Goal: Information Seeking & Learning: Learn about a topic

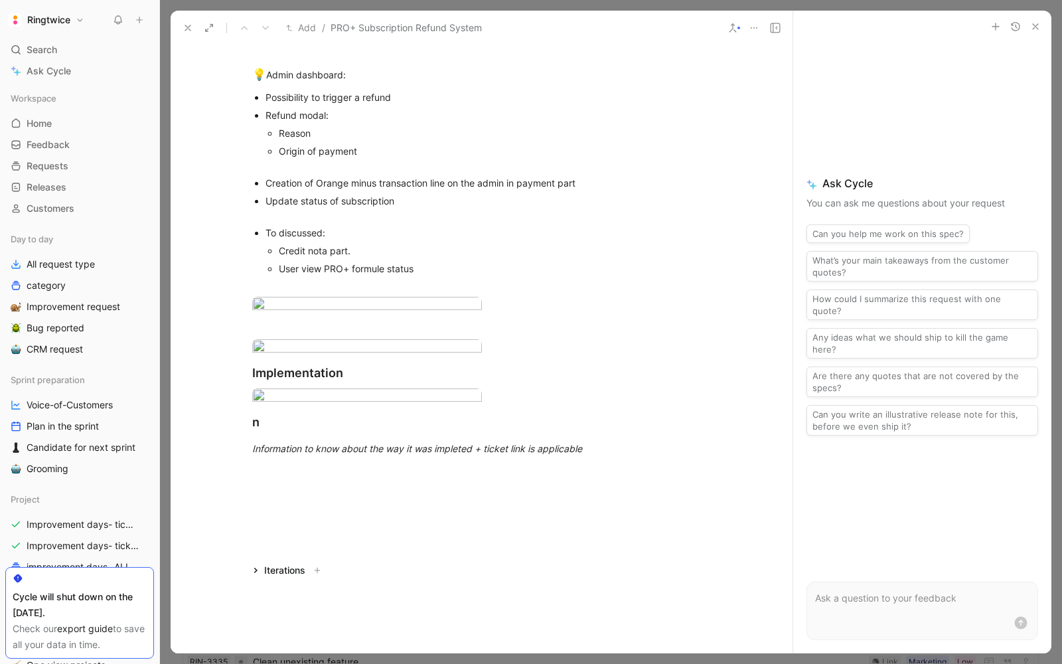
scroll to position [1511, 0]
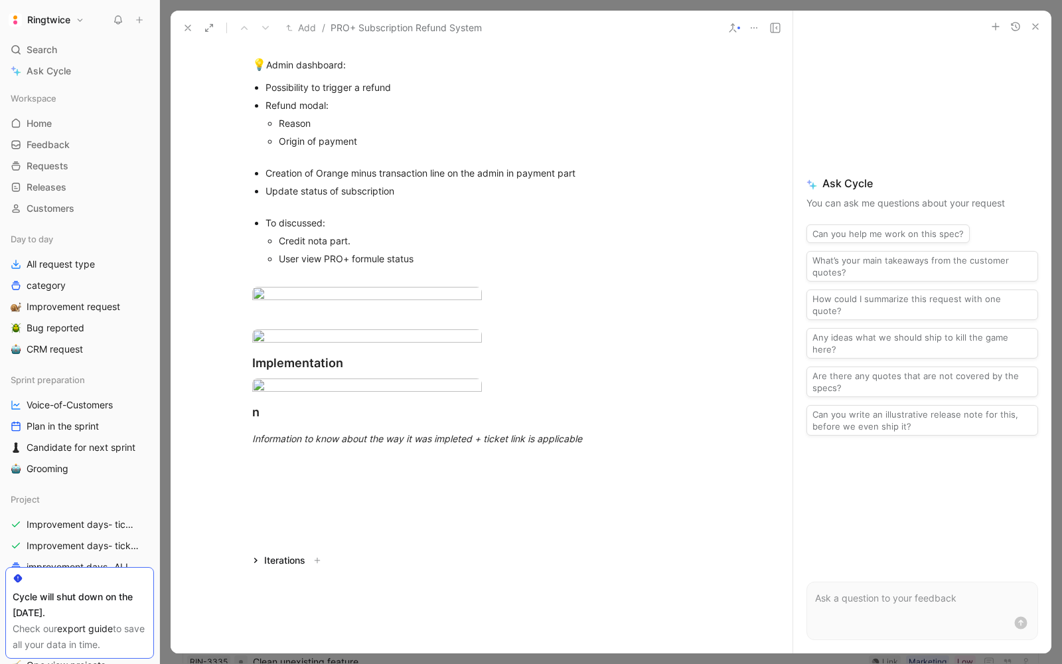
click at [189, 25] on use at bounding box center [187, 27] width 5 height 5
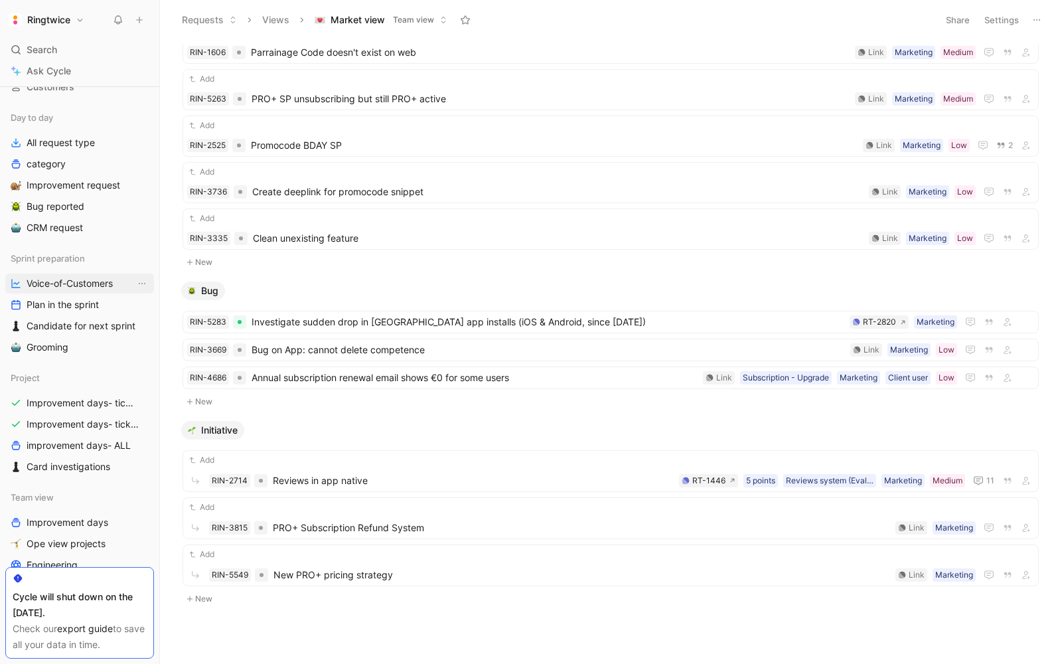
scroll to position [139, 0]
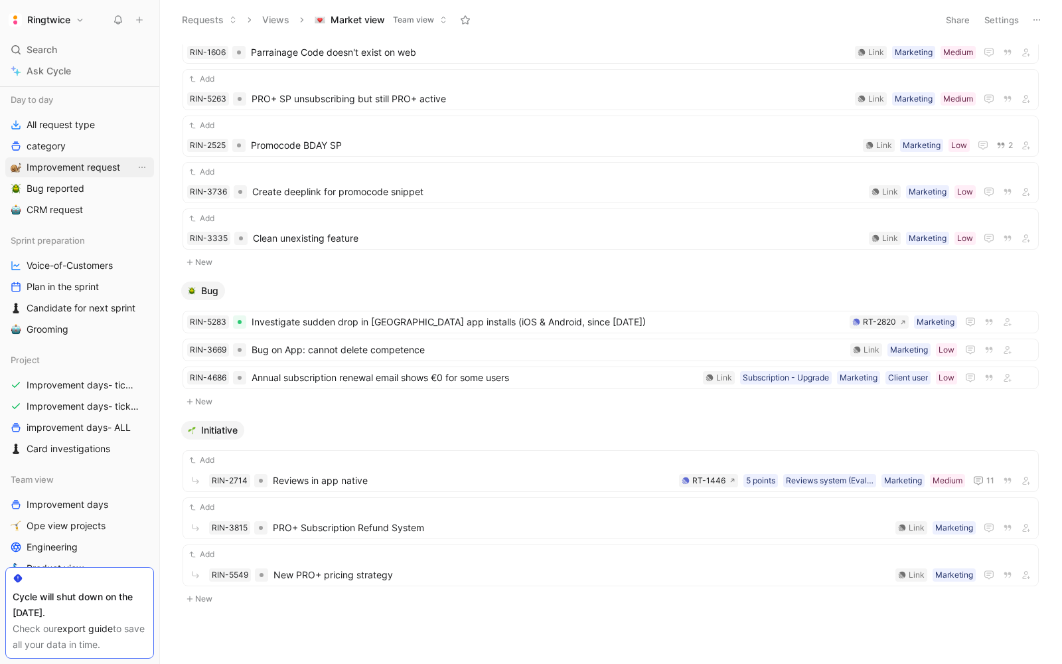
click at [50, 157] on link "Improvement request" at bounding box center [79, 167] width 149 height 20
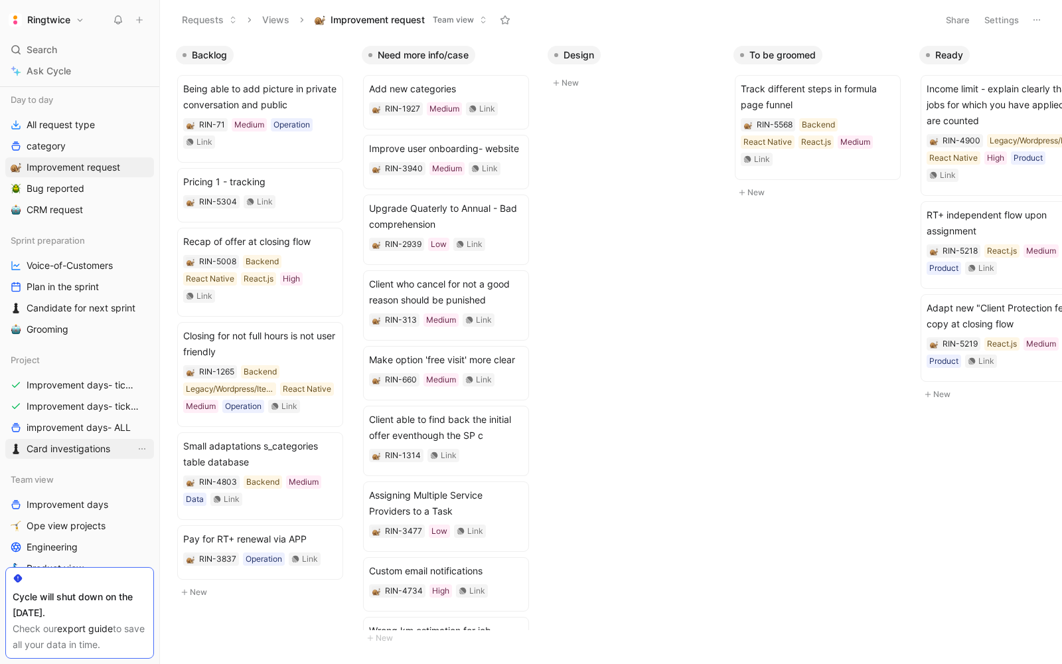
click at [56, 444] on span "Card investigations" at bounding box center [69, 448] width 84 height 13
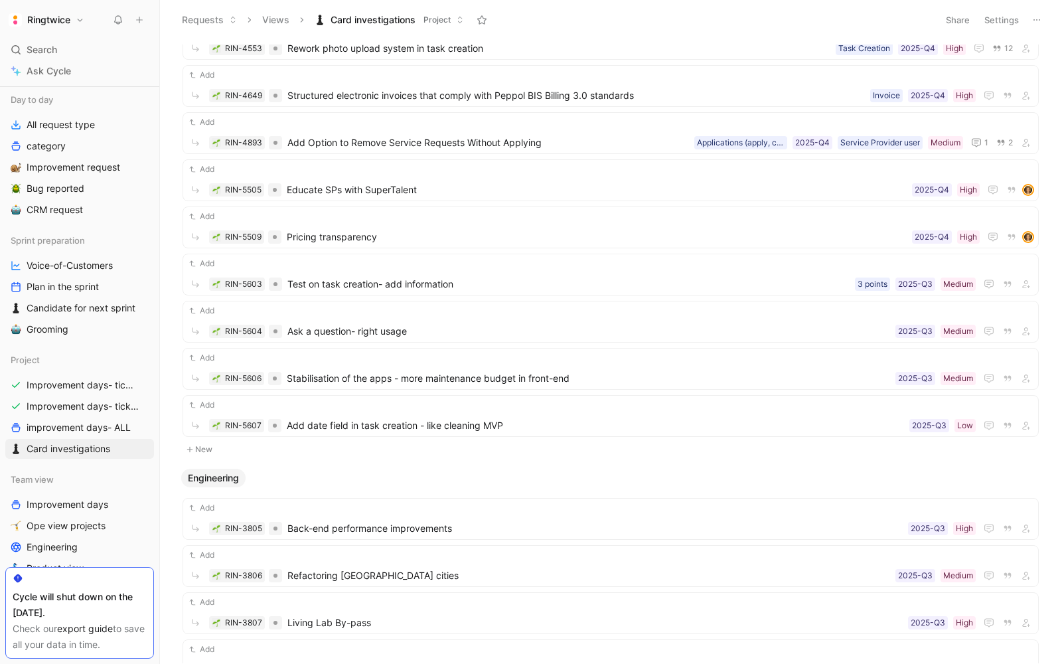
scroll to position [613, 0]
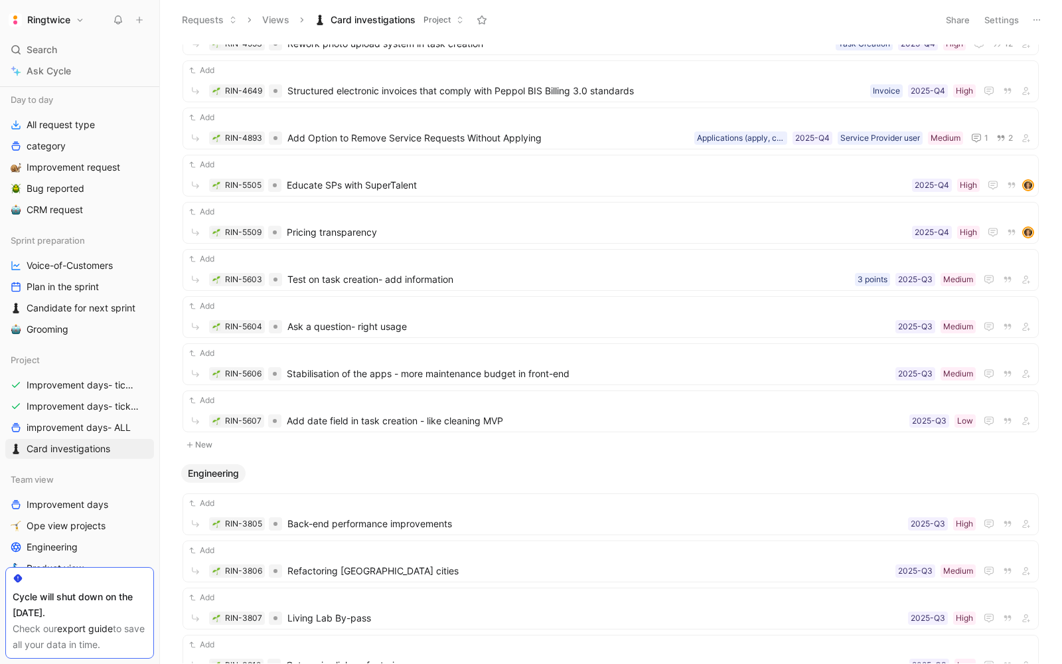
click at [240, 438] on button "New" at bounding box center [610, 445] width 859 height 16
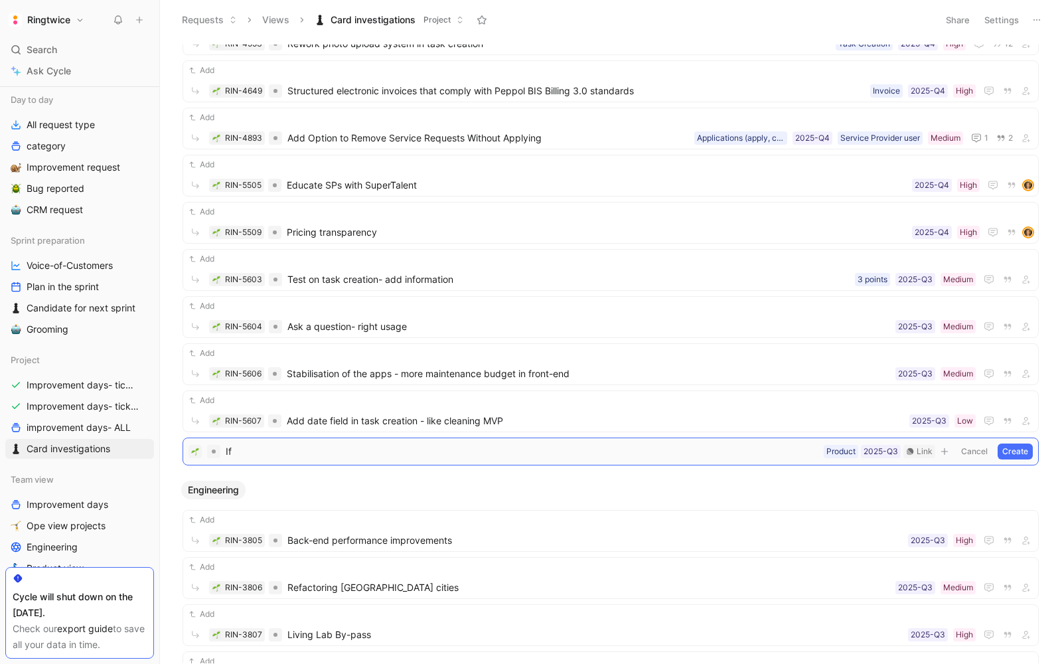
click at [248, 444] on span "If" at bounding box center [522, 452] width 593 height 16
click at [1015, 444] on button "Create" at bounding box center [1015, 452] width 35 height 16
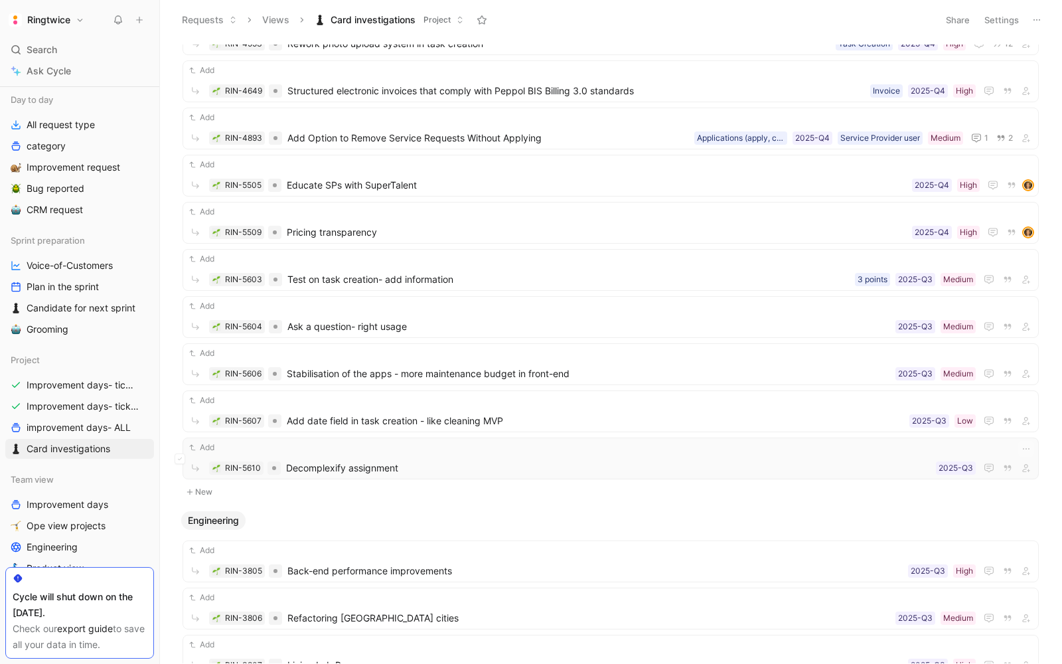
click at [402, 460] on span "Decomplexify assignment" at bounding box center [608, 468] width 645 height 16
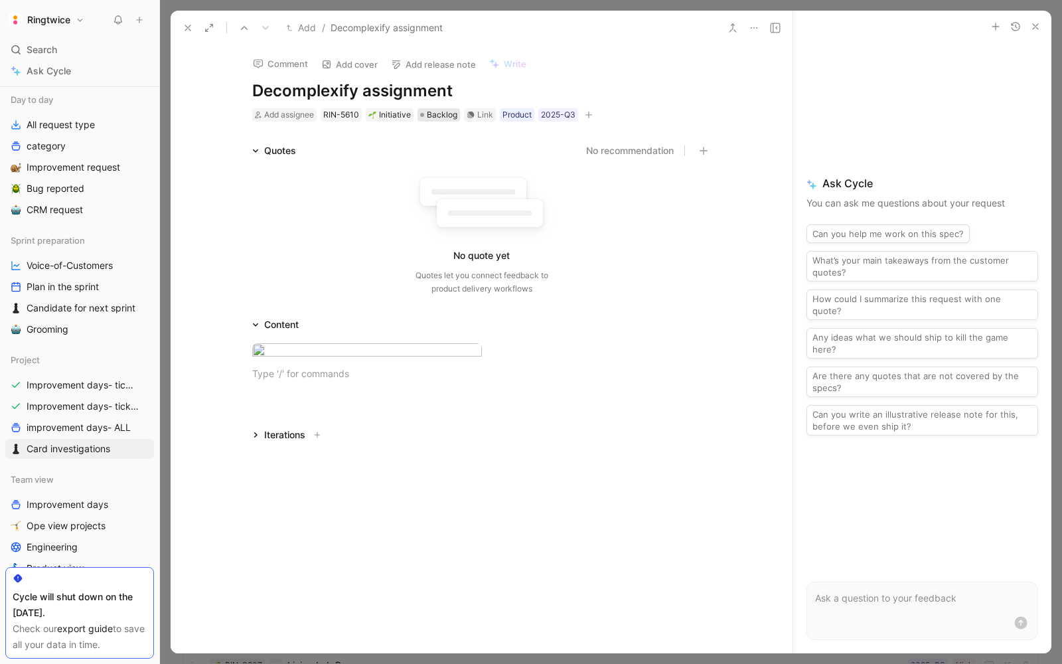
click at [434, 113] on span "Backlog" at bounding box center [442, 114] width 31 height 13
click at [585, 112] on icon "button" at bounding box center [589, 115] width 8 height 8
click at [478, 226] on span "Importance" at bounding box center [456, 226] width 50 height 11
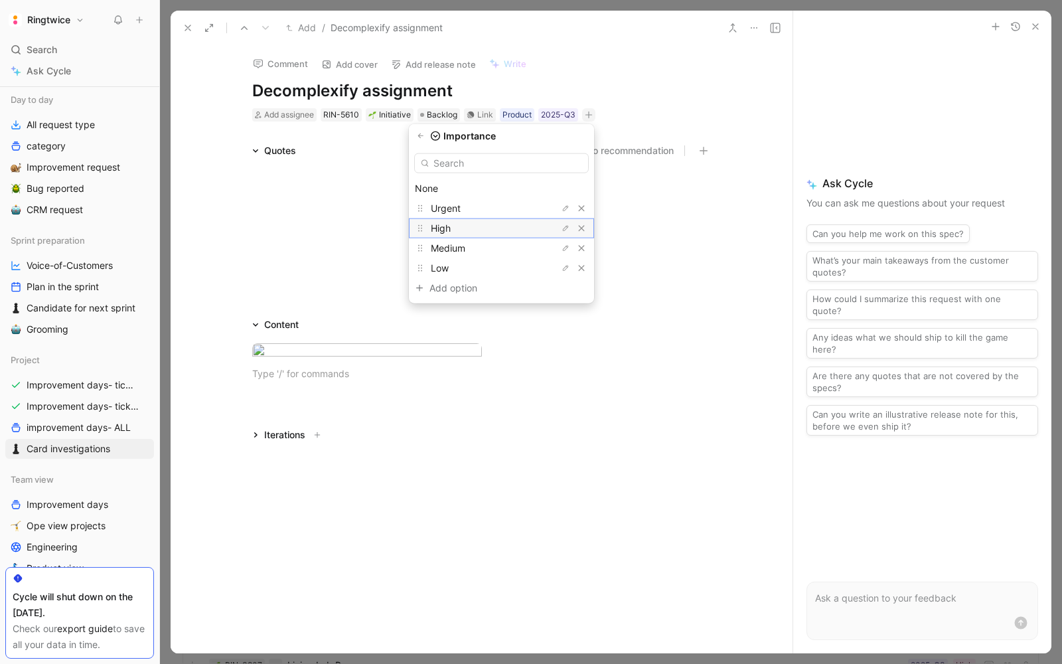
click at [469, 223] on div "High" at bounding box center [481, 228] width 100 height 16
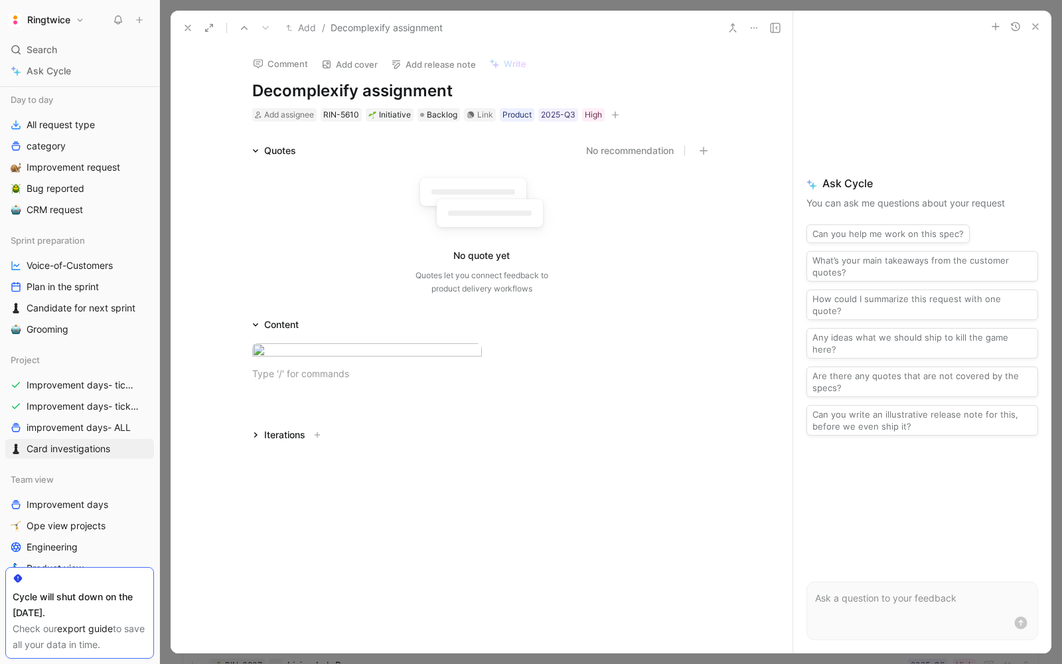
click at [183, 27] on icon at bounding box center [188, 28] width 11 height 11
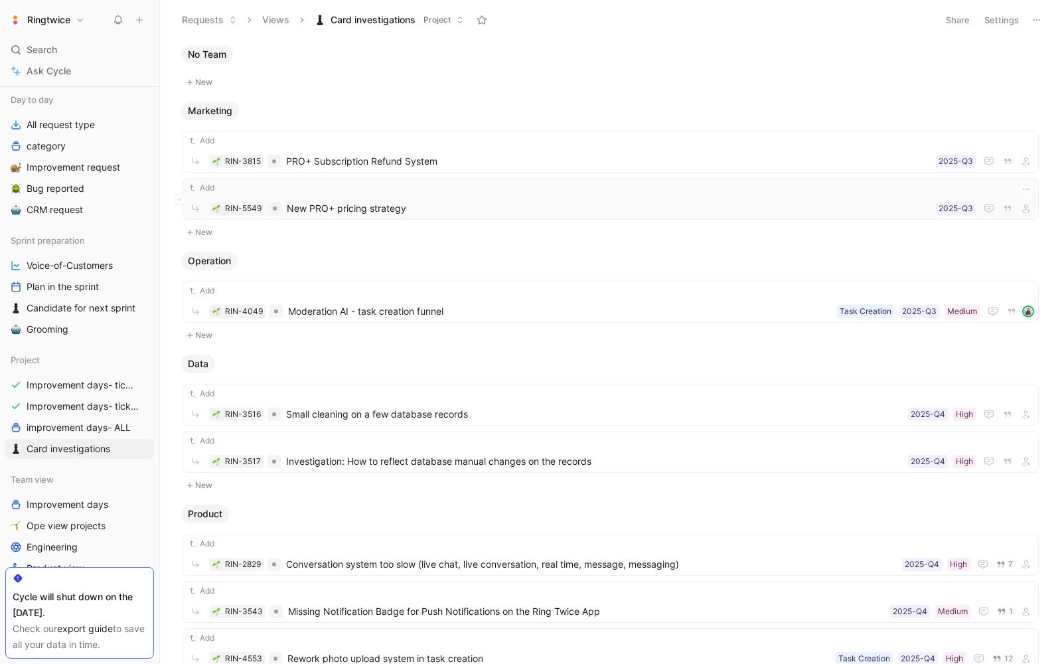
click at [415, 201] on span "New PRO+ pricing strategy" at bounding box center [609, 209] width 644 height 16
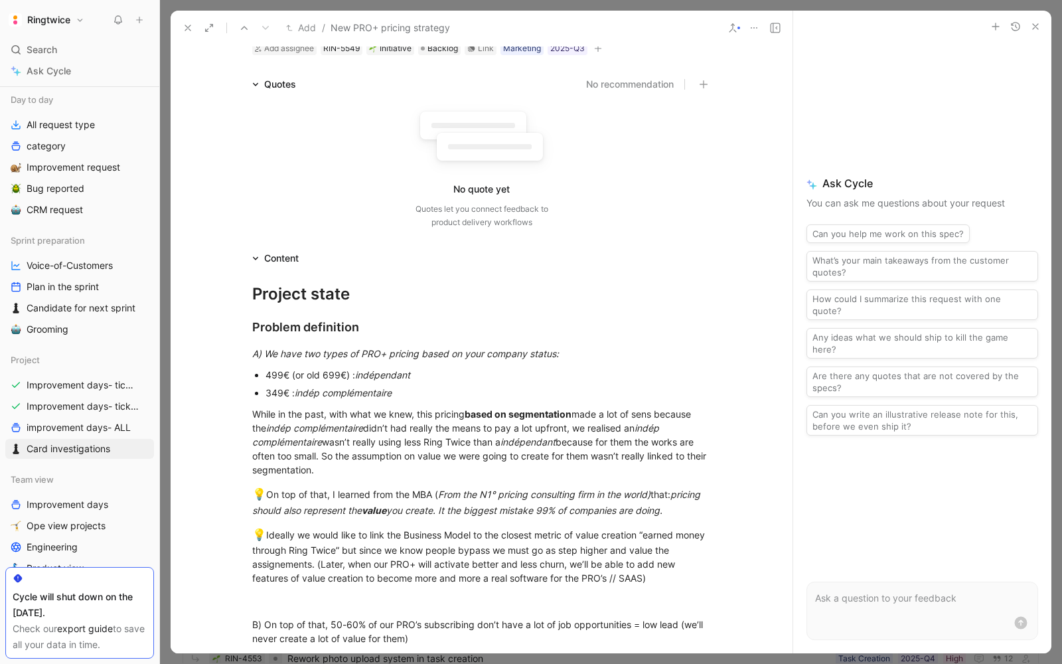
scroll to position [50, 0]
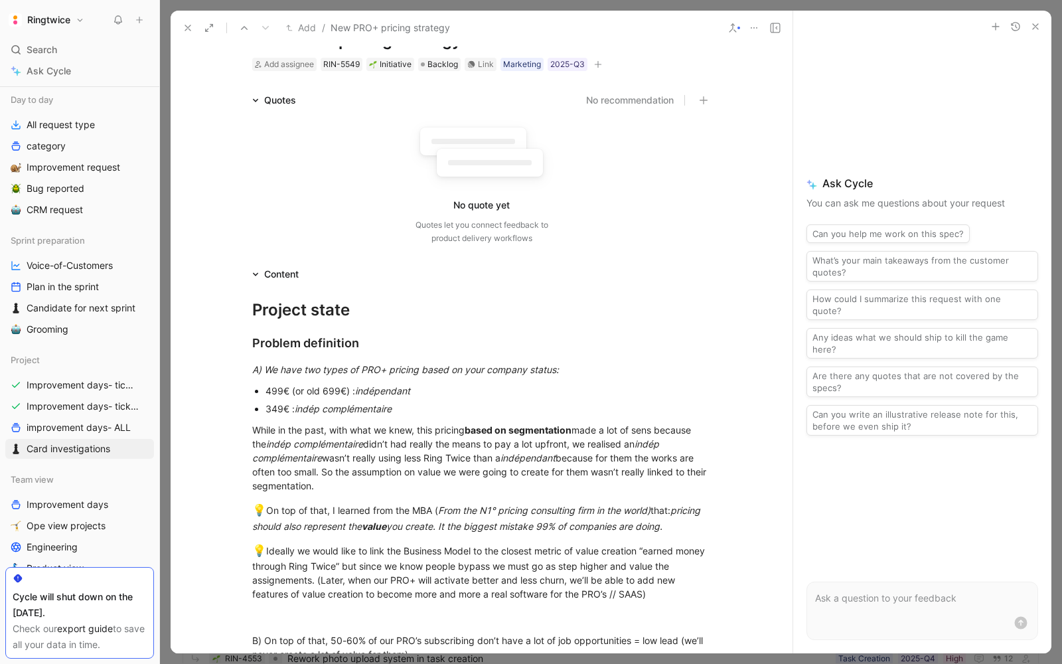
click at [186, 31] on icon at bounding box center [188, 28] width 11 height 11
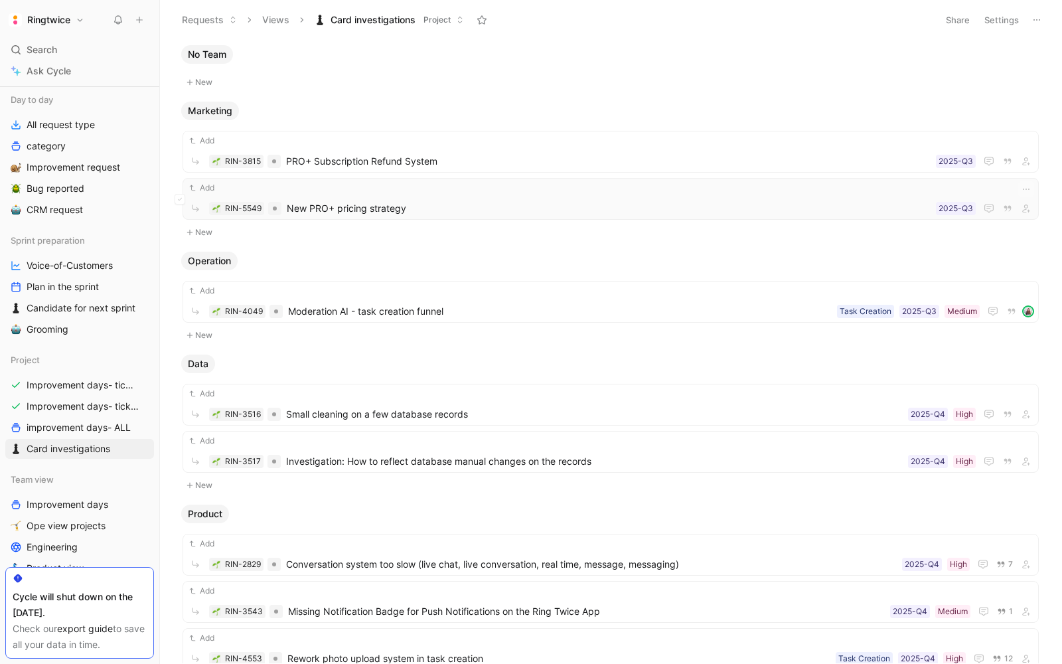
scroll to position [14, 0]
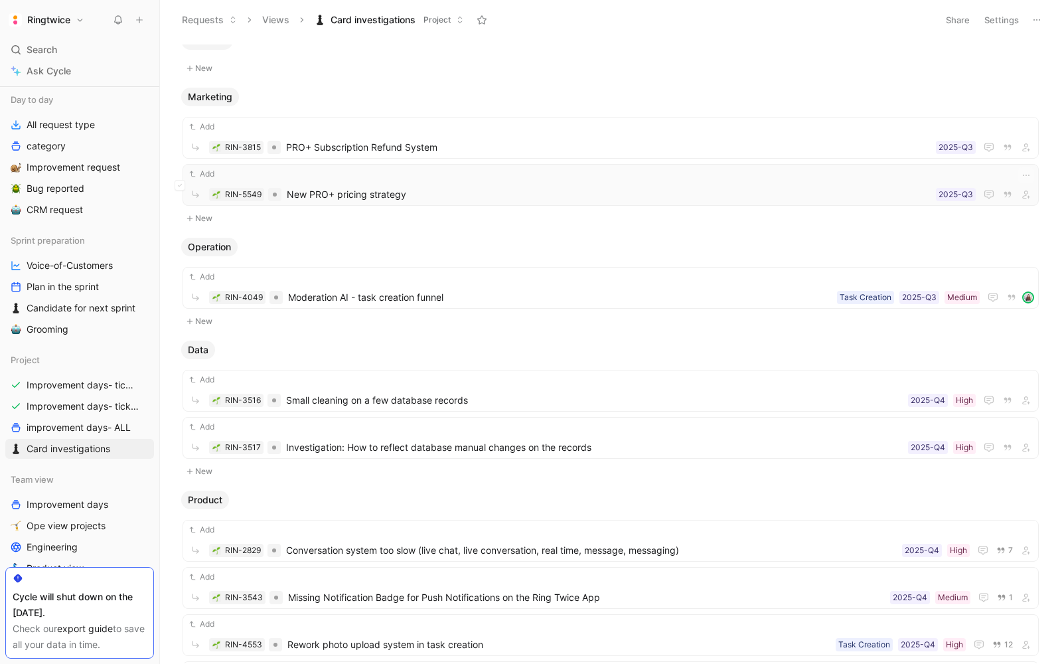
click at [378, 182] on div "Add RIN-5549 New PRO+ pricing strategy 2025-Q3" at bounding box center [610, 184] width 847 height 35
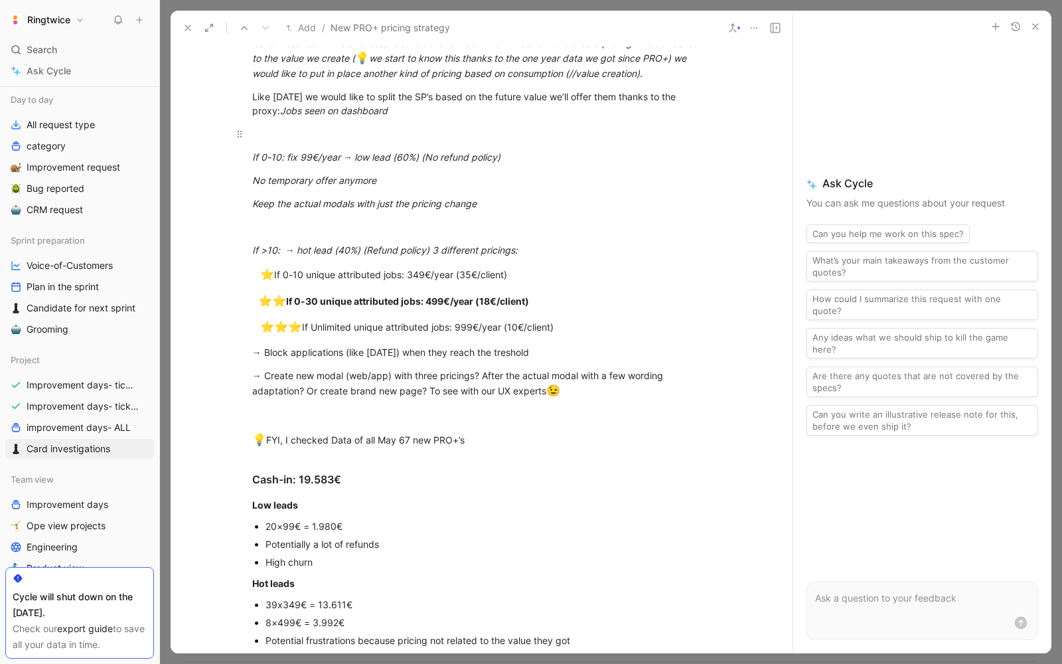
scroll to position [1015, 0]
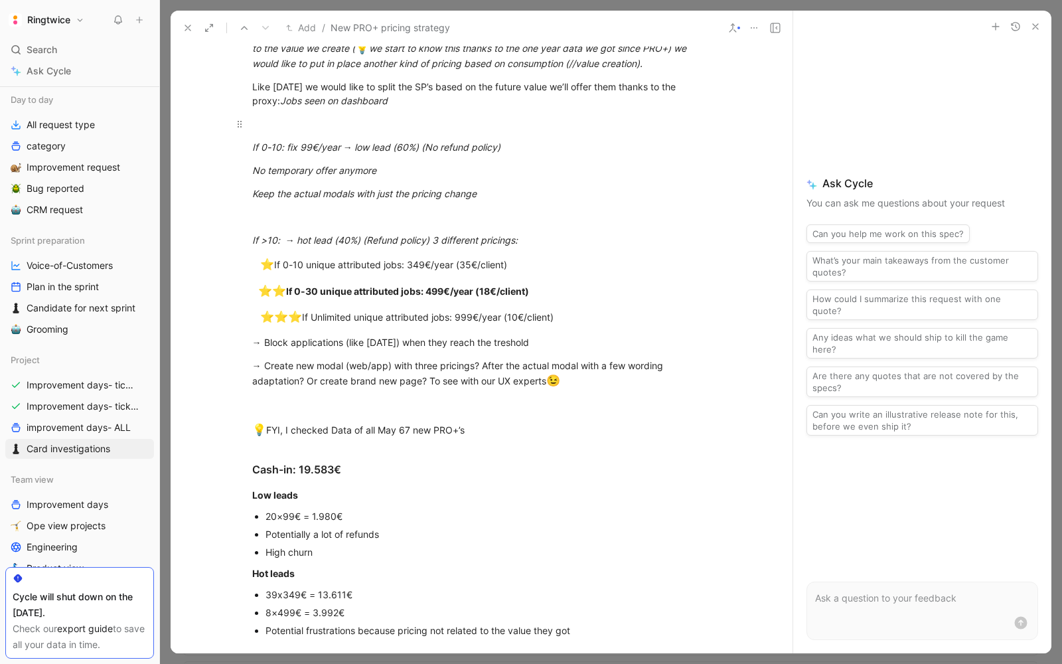
click at [278, 159] on p "No temporary offer anymore" at bounding box center [482, 170] width 510 height 22
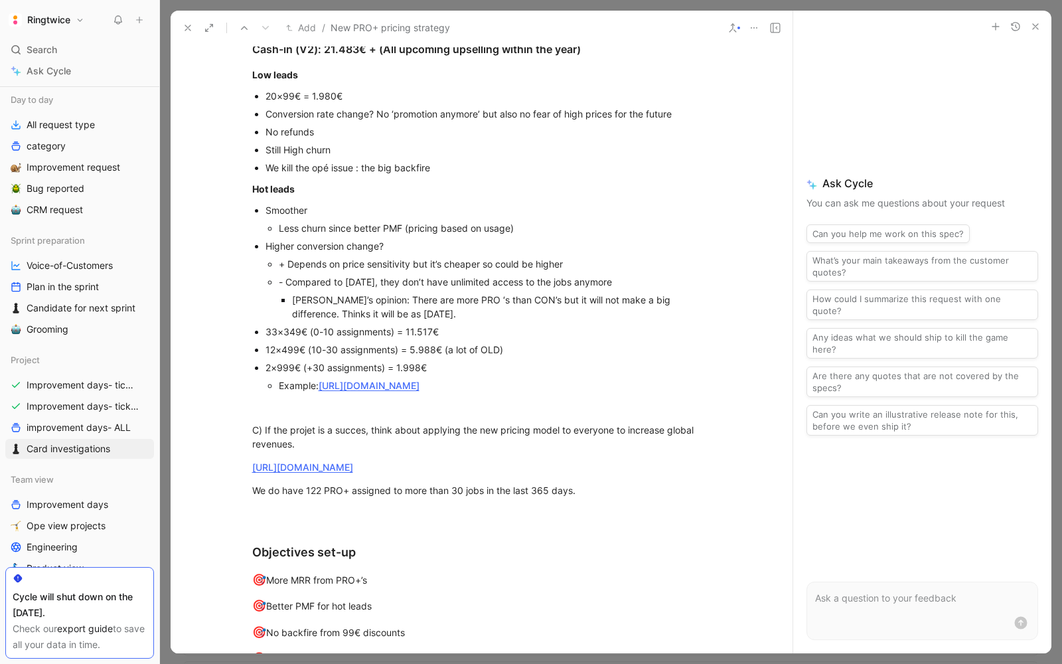
scroll to position [1641, 0]
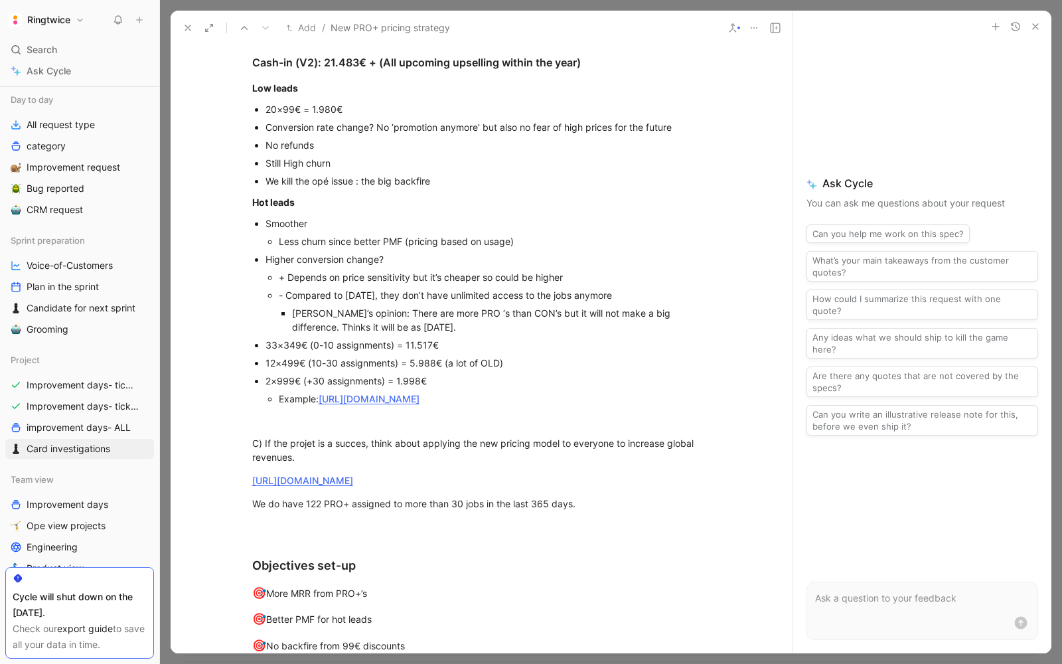
click at [296, 143] on div "No refunds" at bounding box center [489, 145] width 446 height 14
click at [296, 162] on div "Still High churn" at bounding box center [489, 163] width 446 height 14
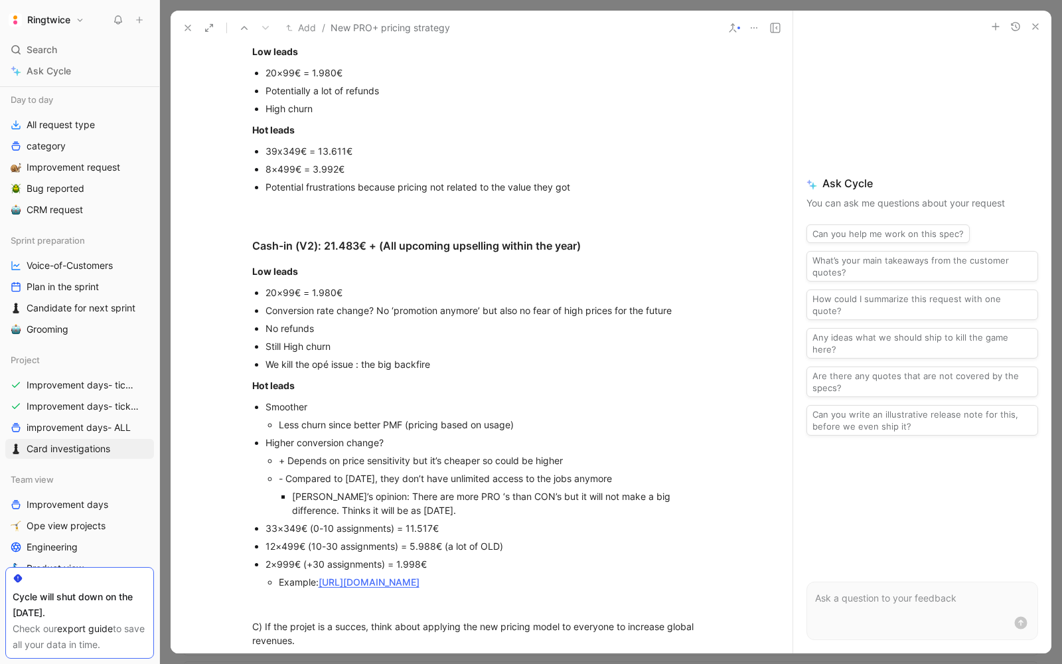
scroll to position [2164, 0]
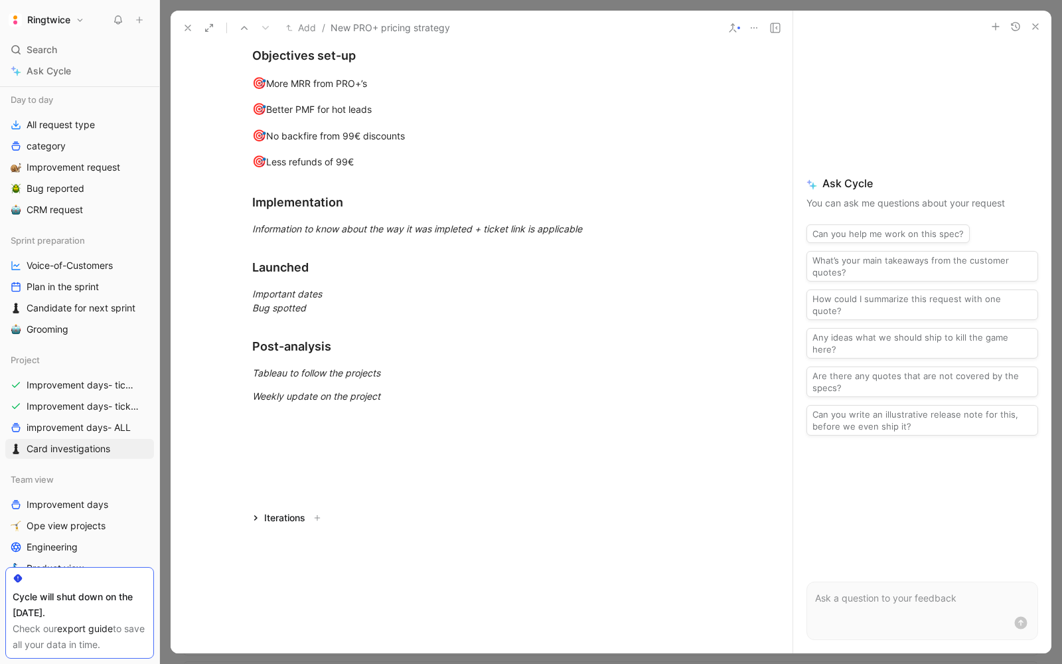
click at [188, 28] on use at bounding box center [187, 27] width 5 height 5
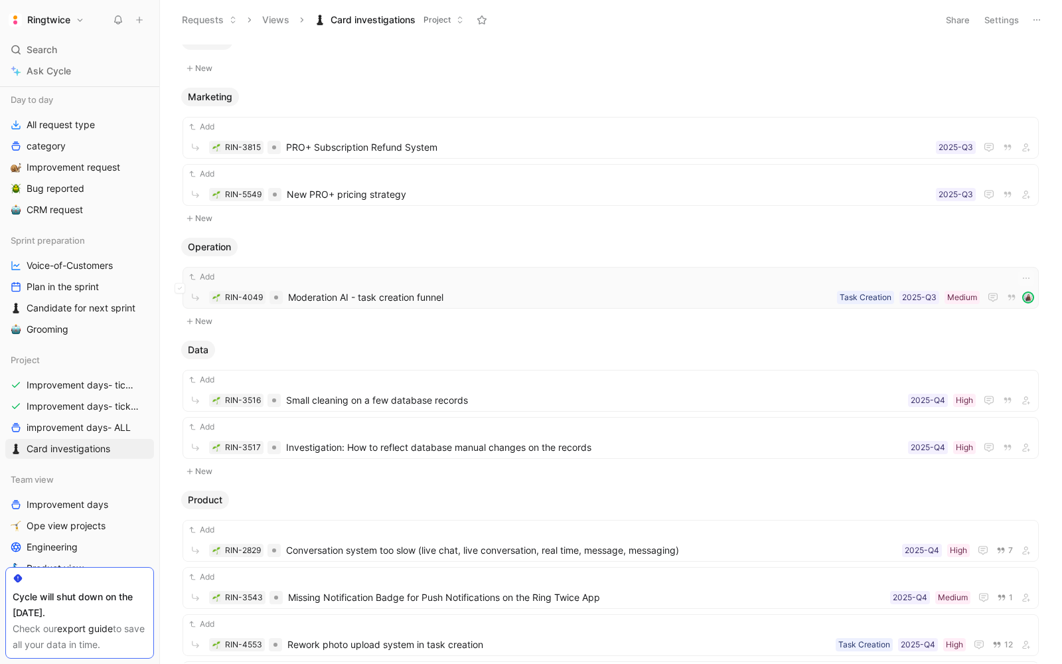
scroll to position [54, 0]
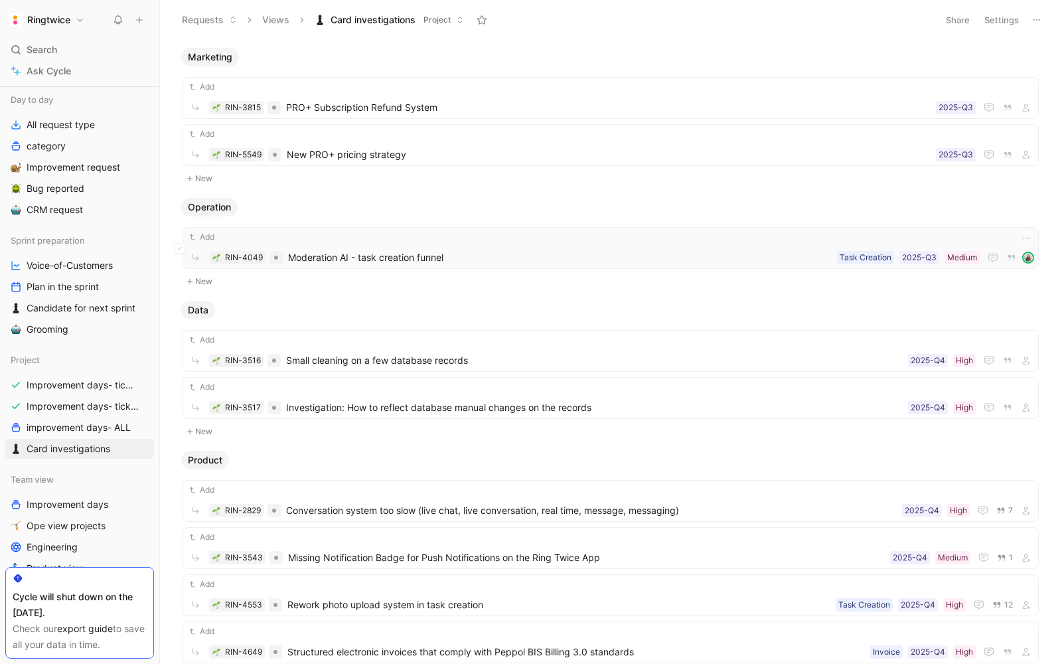
click at [409, 237] on div "Add" at bounding box center [610, 236] width 847 height 13
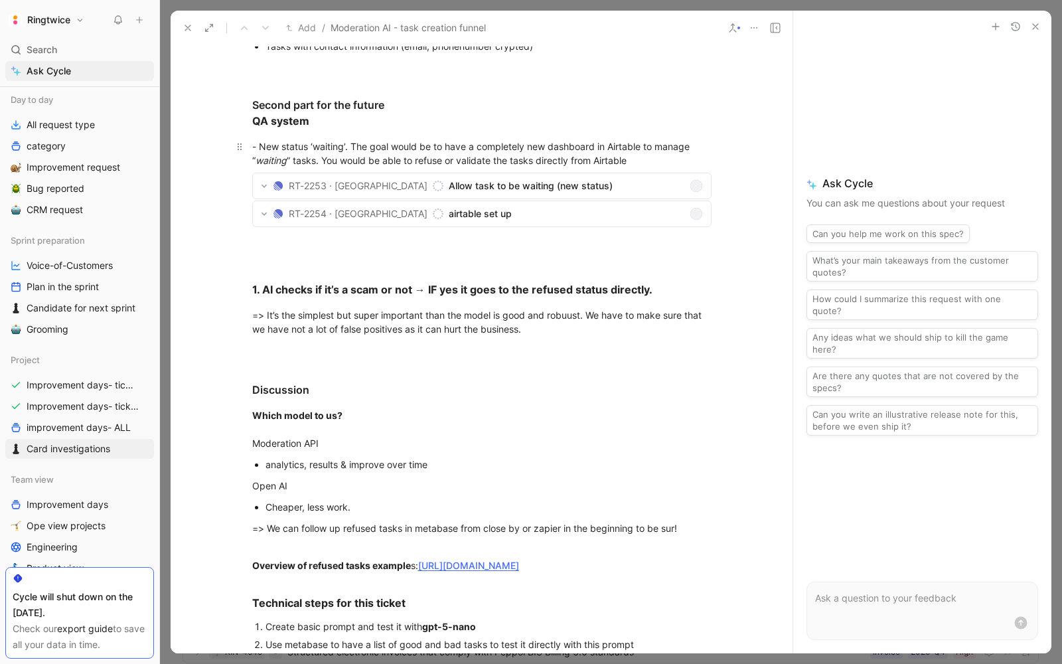
scroll to position [530, 0]
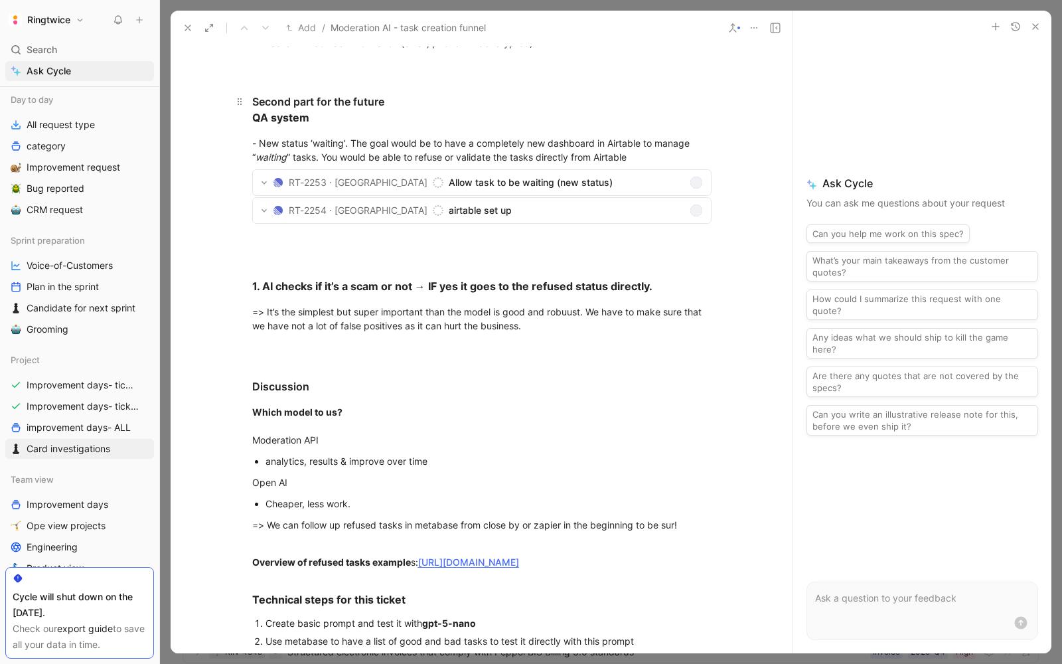
click at [284, 106] on div "Second part for the future QA system" at bounding box center [481, 110] width 459 height 32
click at [272, 133] on p "- New status ‘waiting’. The goal would be to have a completely new dashboard in…" at bounding box center [482, 150] width 510 height 36
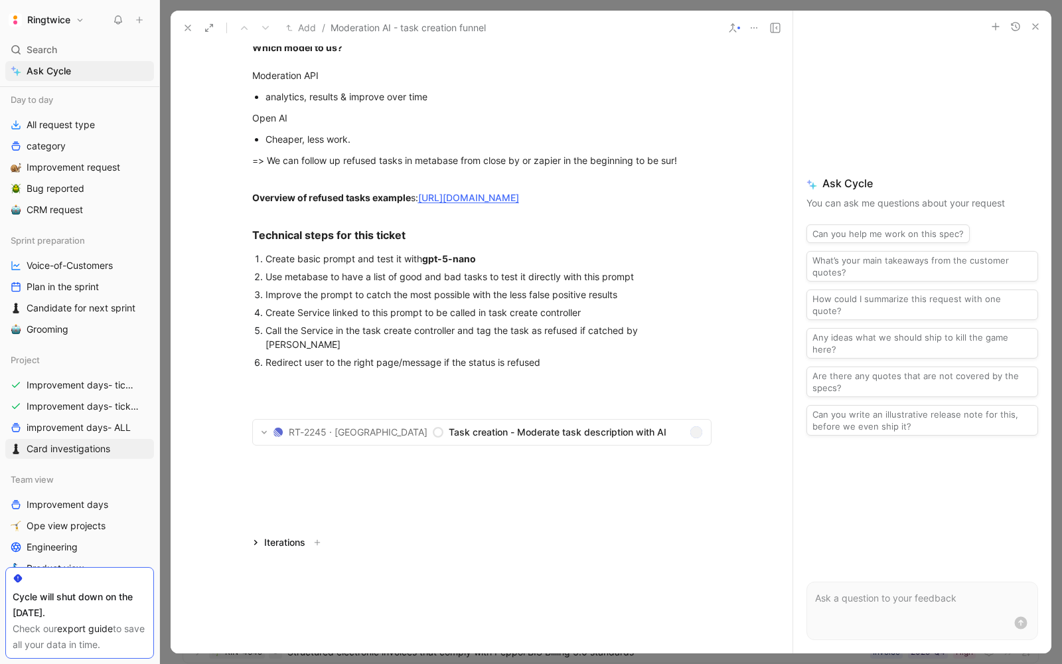
scroll to position [893, 0]
click at [184, 30] on icon at bounding box center [188, 28] width 11 height 11
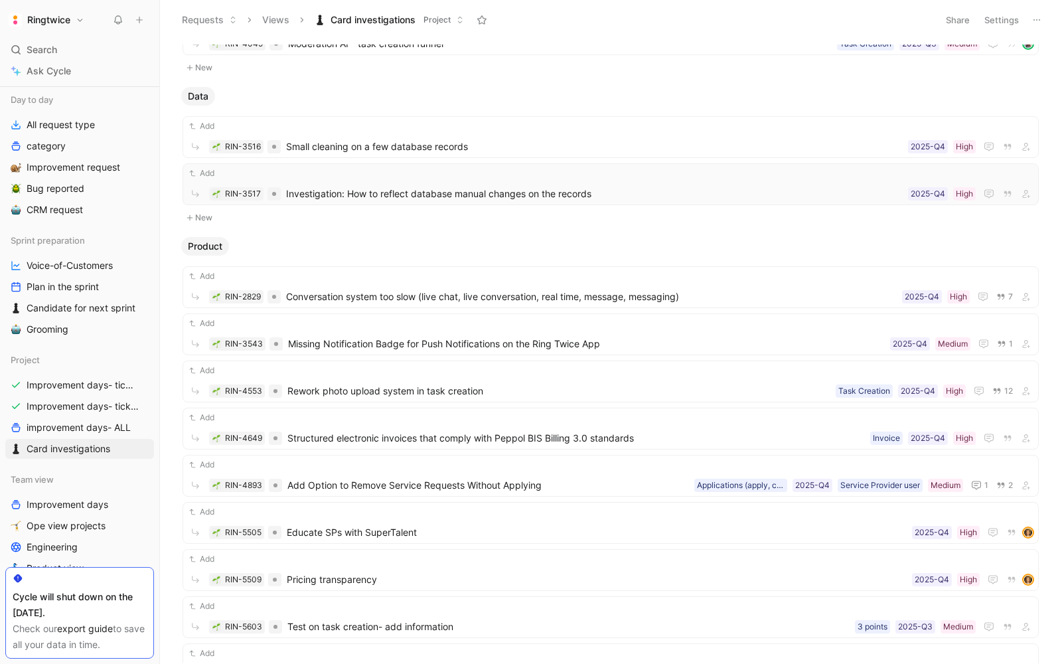
scroll to position [253, 0]
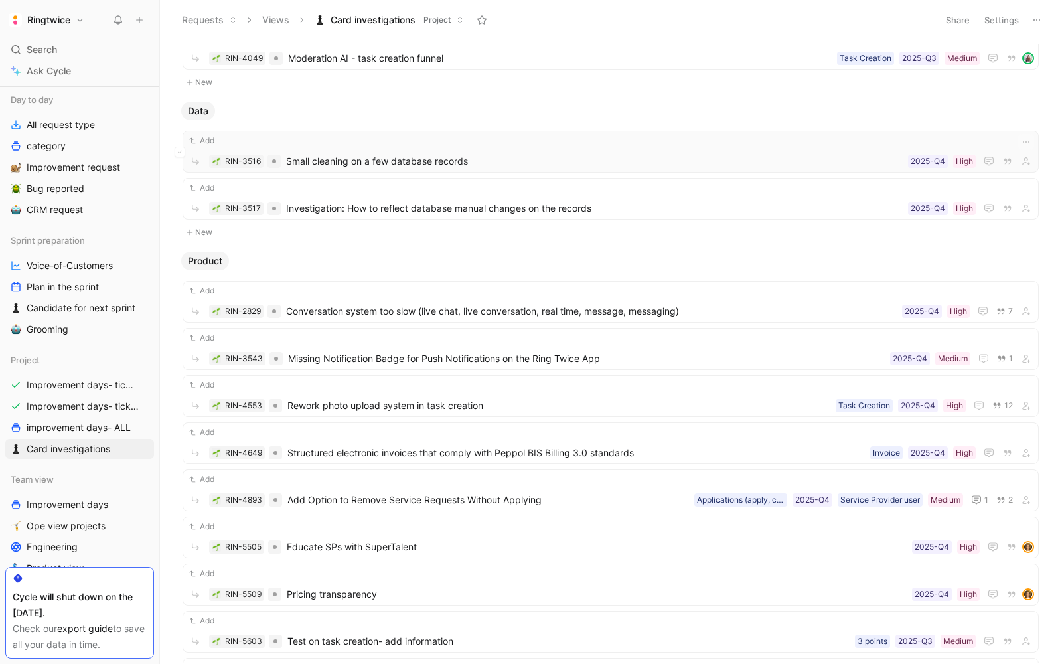
click at [353, 147] on div "Add RIN-3516 Small cleaning on a few database records High 2025-Q4" at bounding box center [610, 151] width 847 height 35
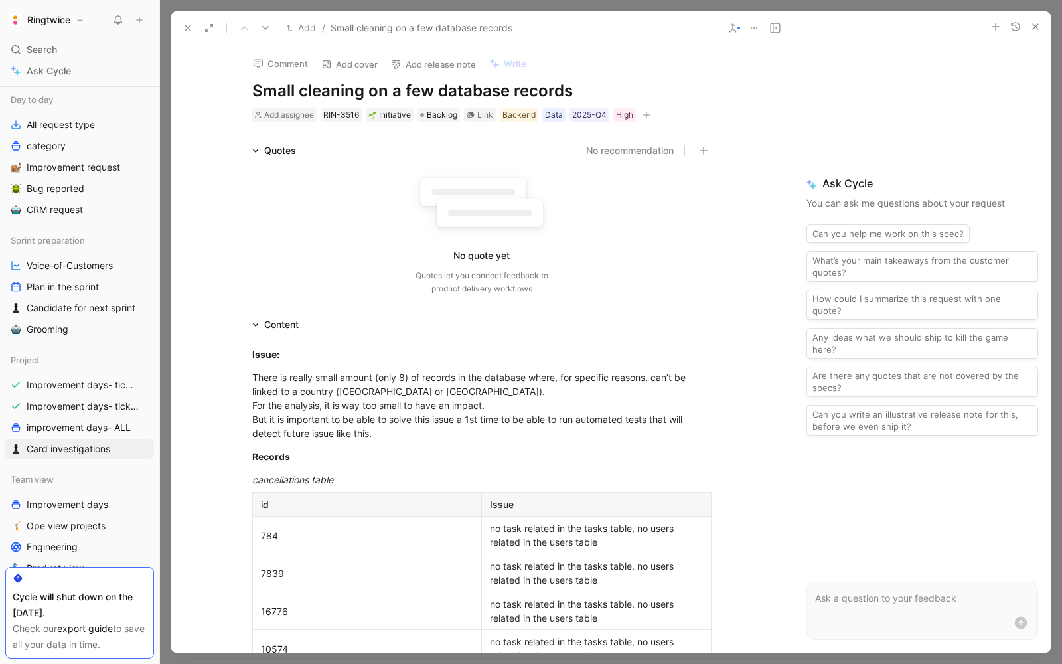
click at [191, 27] on icon at bounding box center [188, 28] width 11 height 11
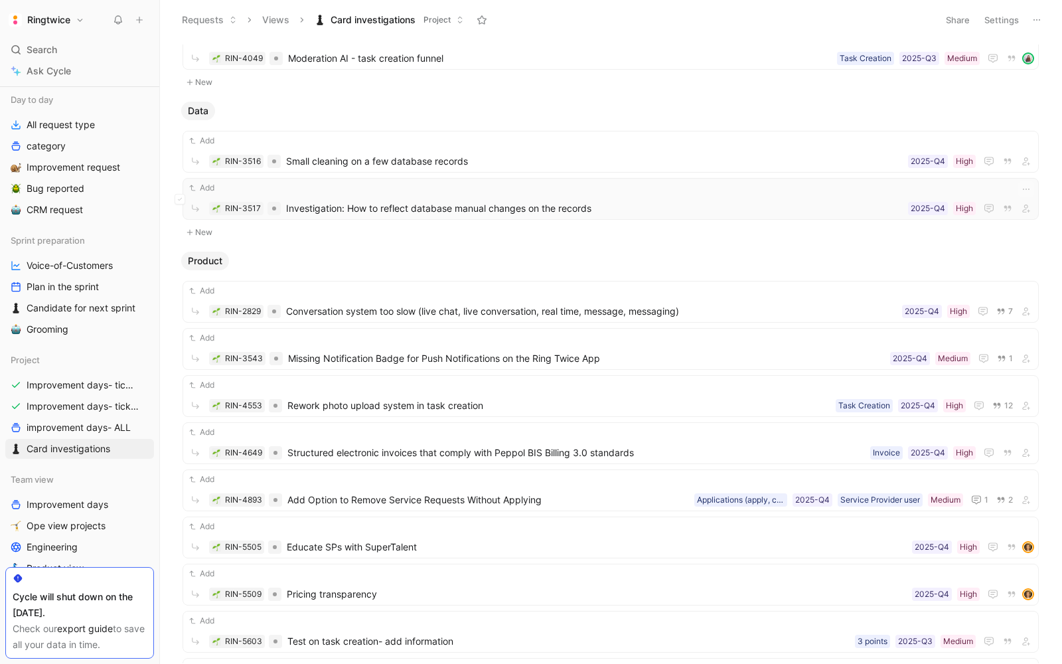
click at [341, 202] on span "Investigation: How to reflect database manual changes on the records" at bounding box center [594, 209] width 617 height 16
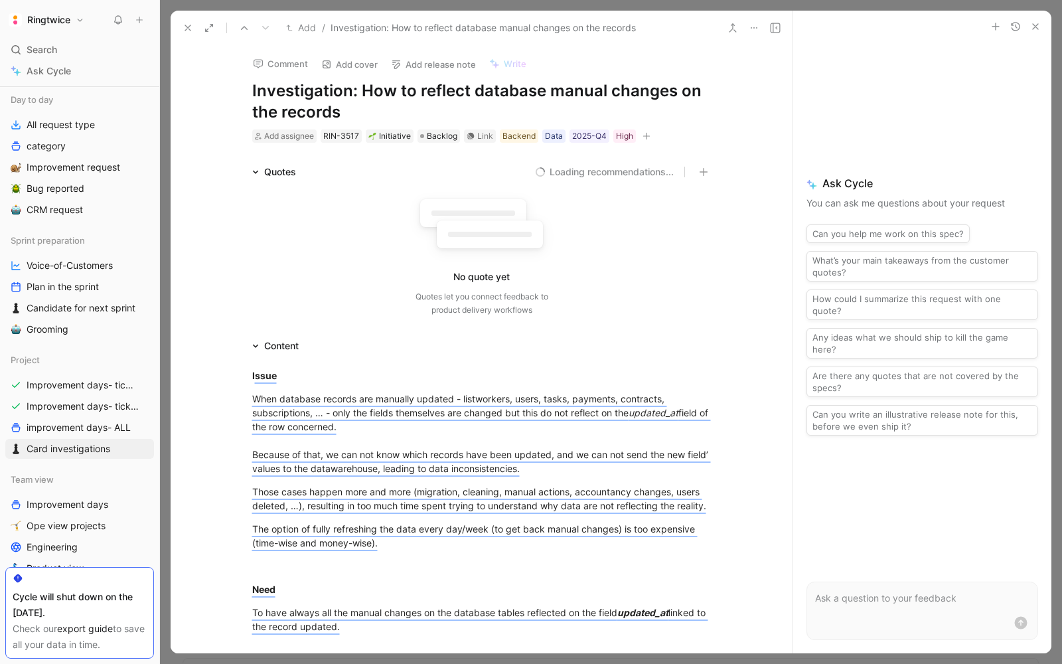
scroll to position [183, 0]
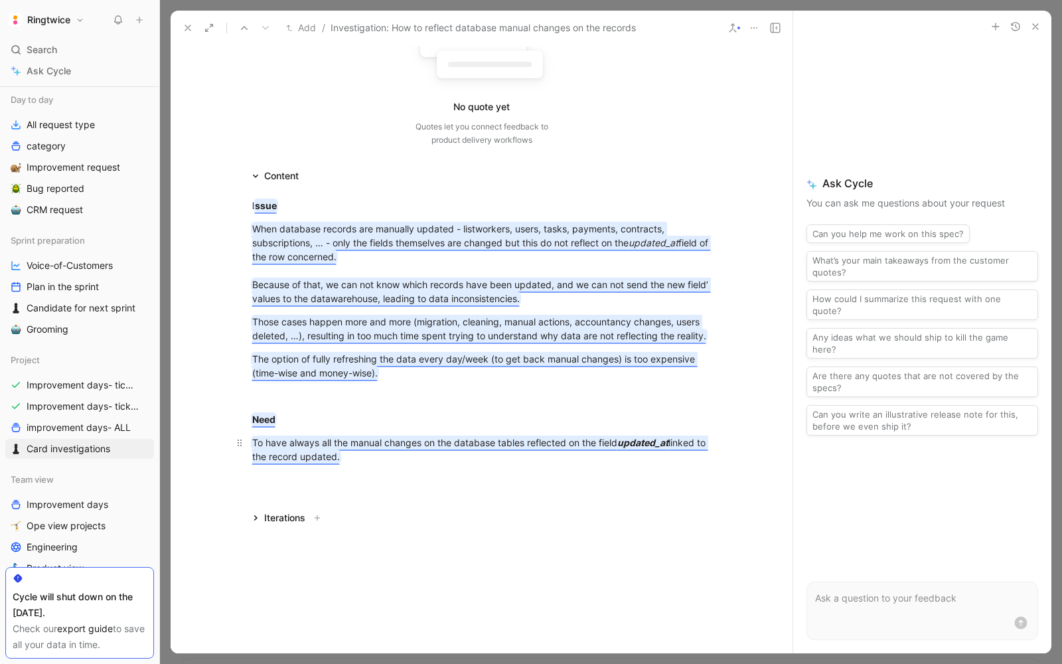
click at [546, 443] on mark "To have always all the manual changes on the database tables reflected on the f…" at bounding box center [480, 449] width 456 height 25
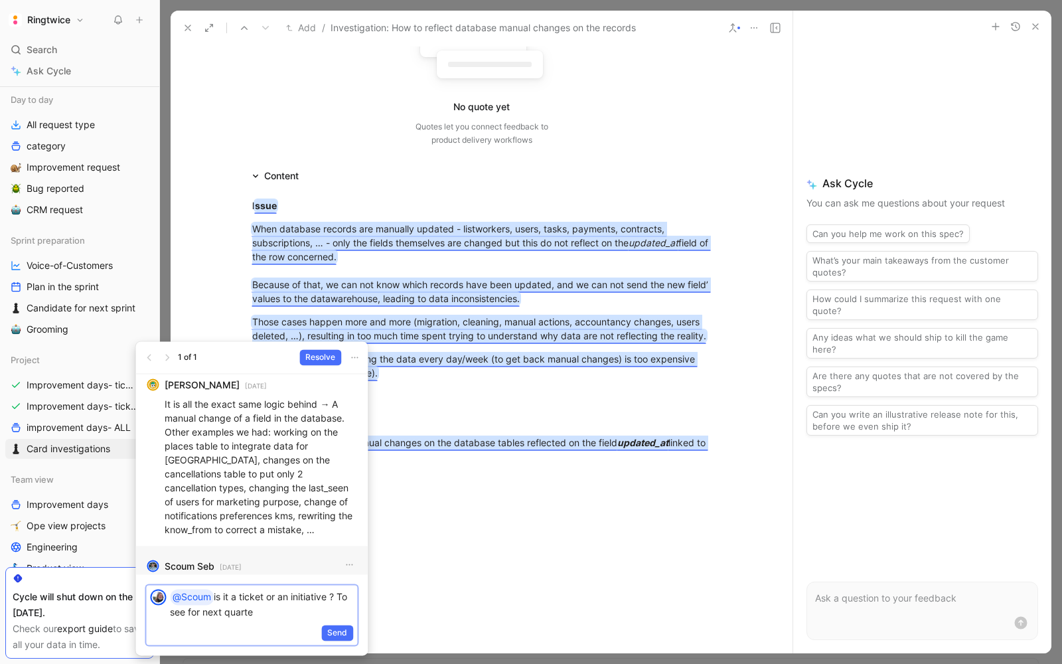
scroll to position [-45, 0]
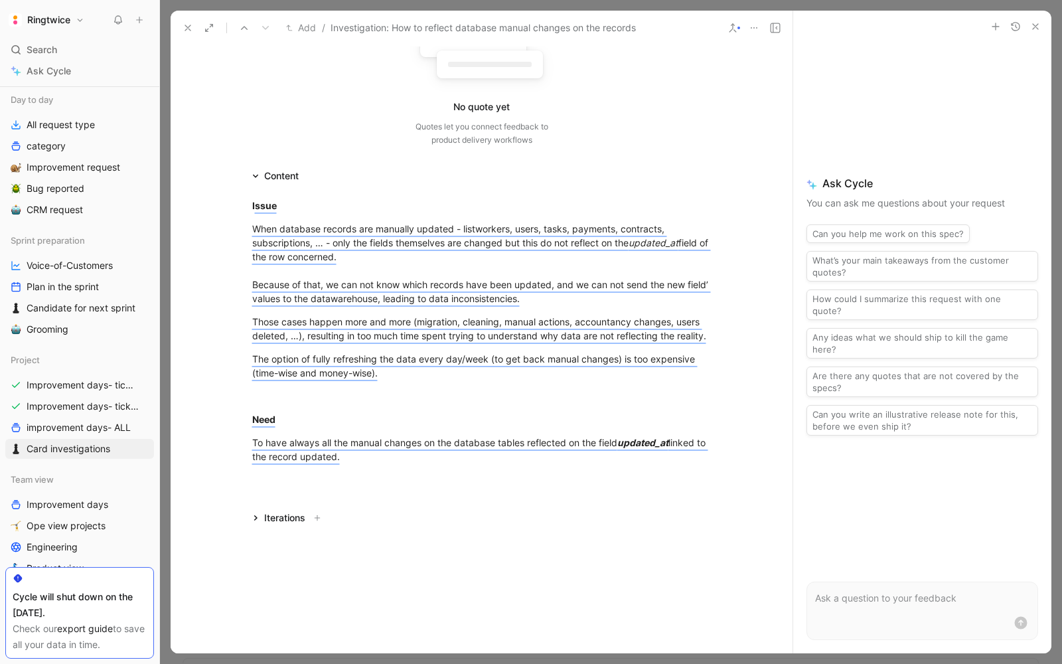
click at [181, 21] on button at bounding box center [188, 28] width 19 height 19
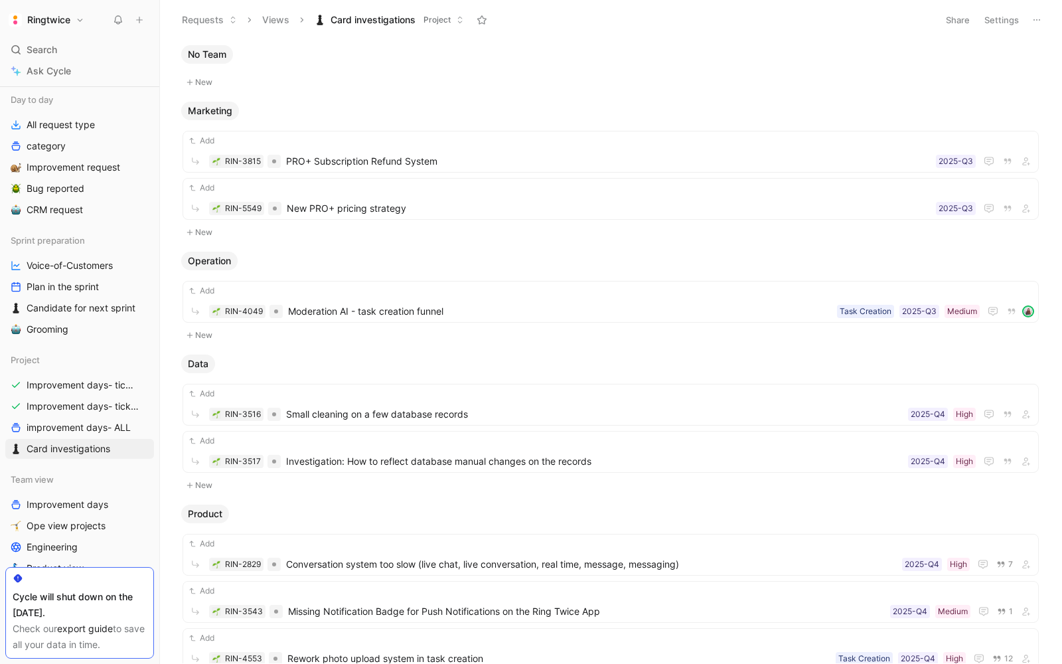
click at [117, 20] on icon at bounding box center [118, 20] width 11 height 11
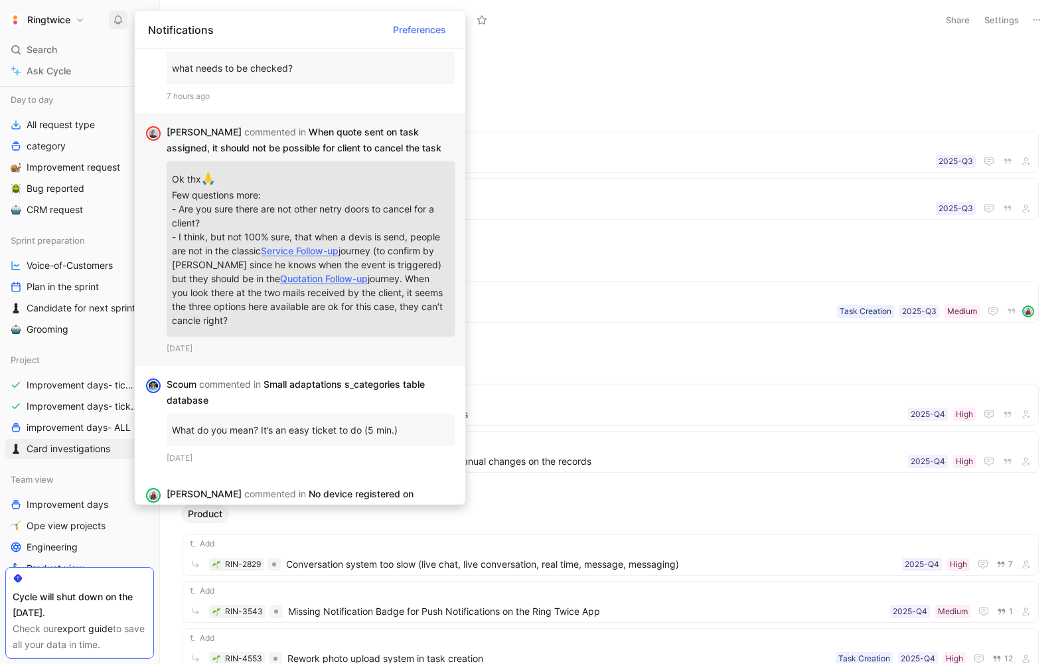
scroll to position [51, 0]
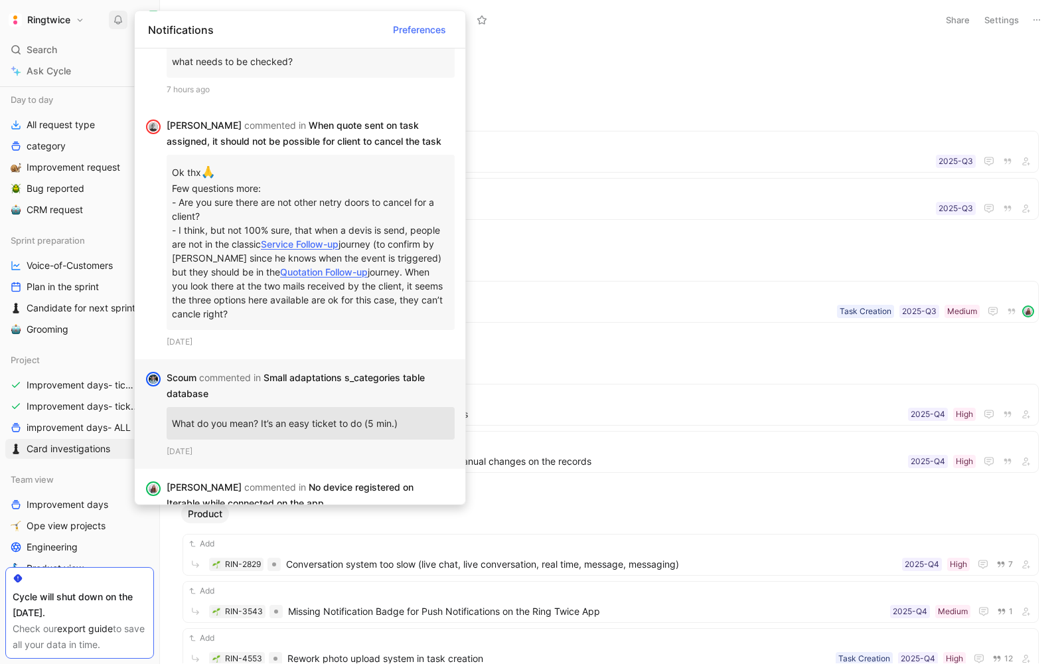
click at [246, 381] on span "commented in" at bounding box center [230, 376] width 62 height 11
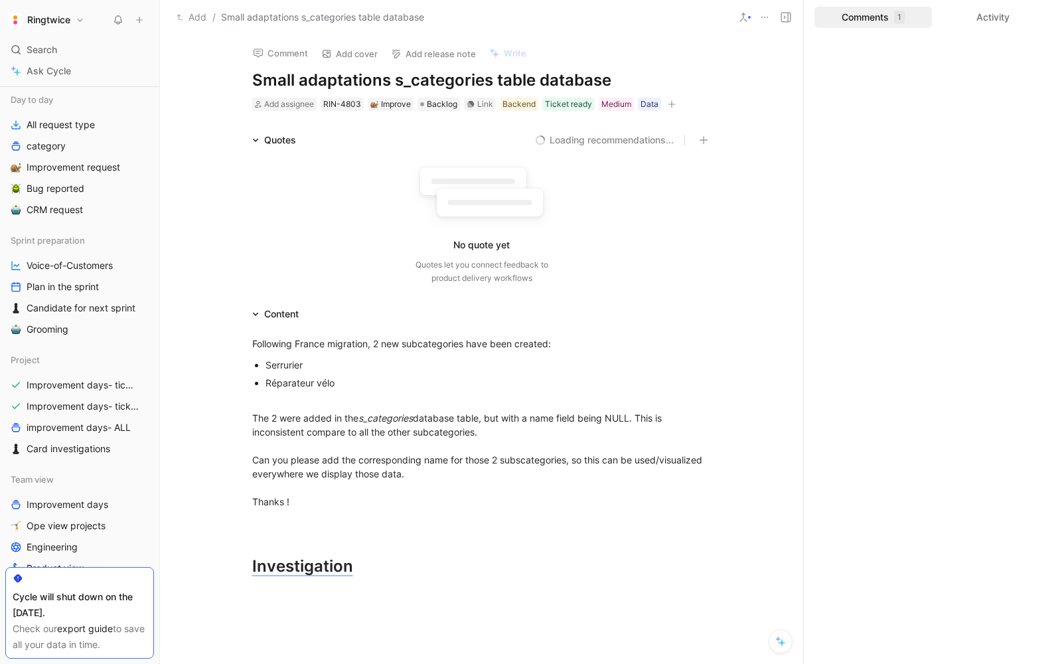
scroll to position [280, 0]
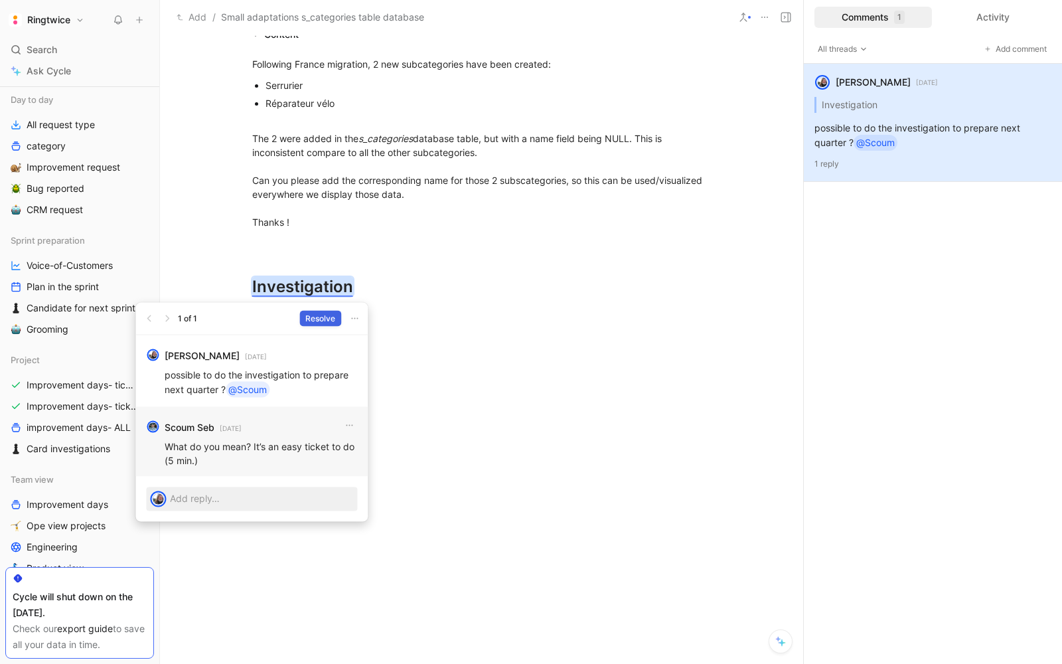
click at [317, 317] on span "Resolve" at bounding box center [320, 318] width 30 height 13
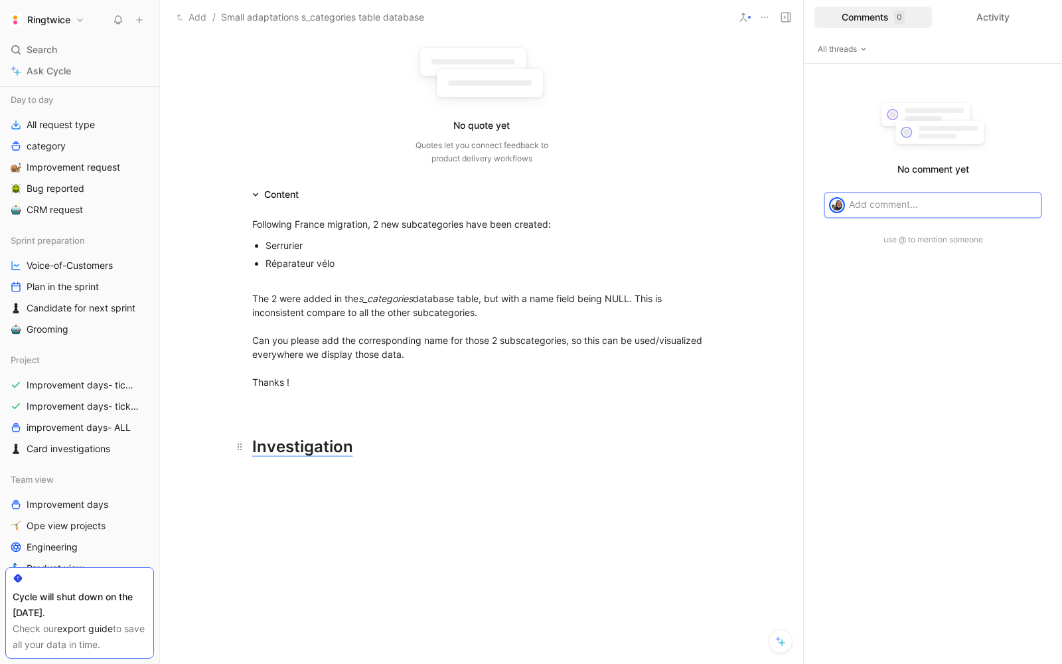
scroll to position [0, 0]
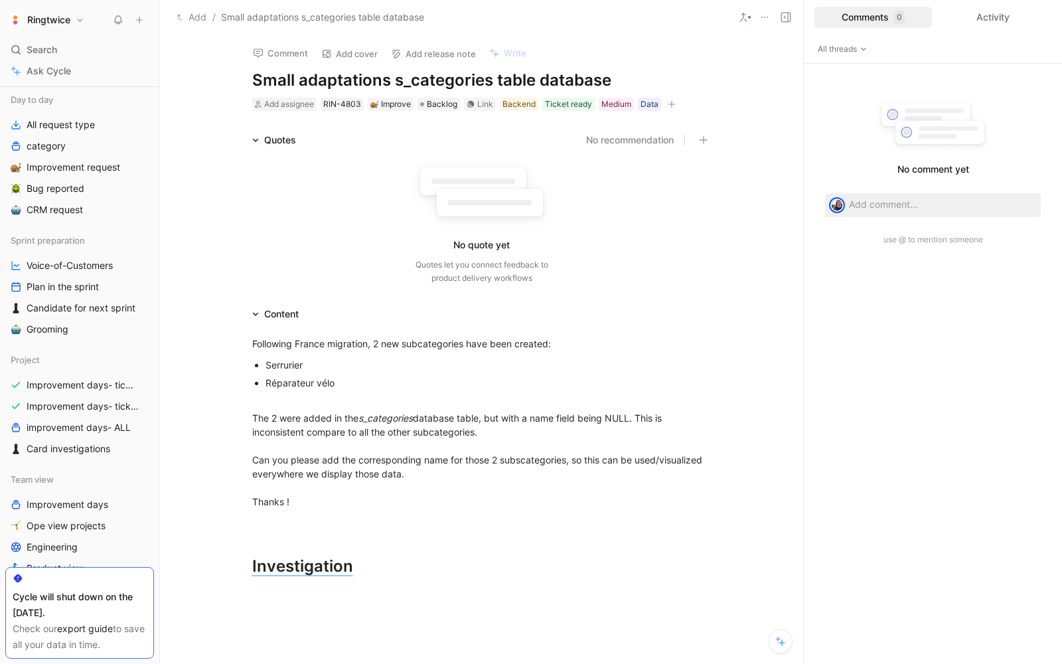
click at [498, 72] on h1 "Small adaptations s_categories table database" at bounding box center [481, 80] width 459 height 21
click at [410, 544] on h1 "Investigation" at bounding box center [482, 560] width 510 height 46
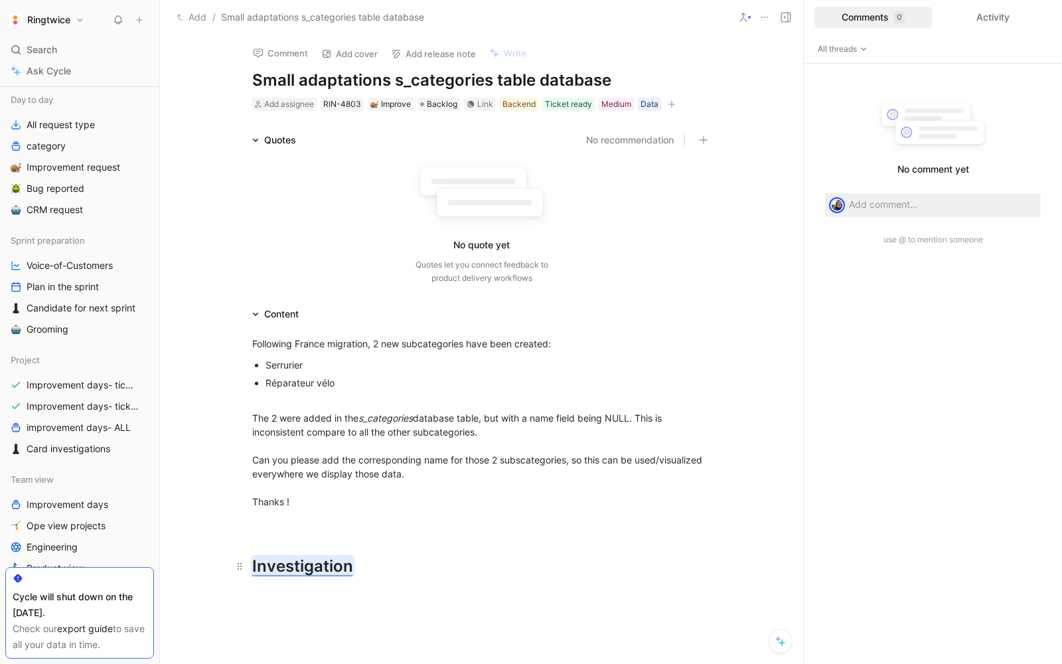
click at [335, 566] on mark "Investigation" at bounding box center [302, 565] width 101 height 19
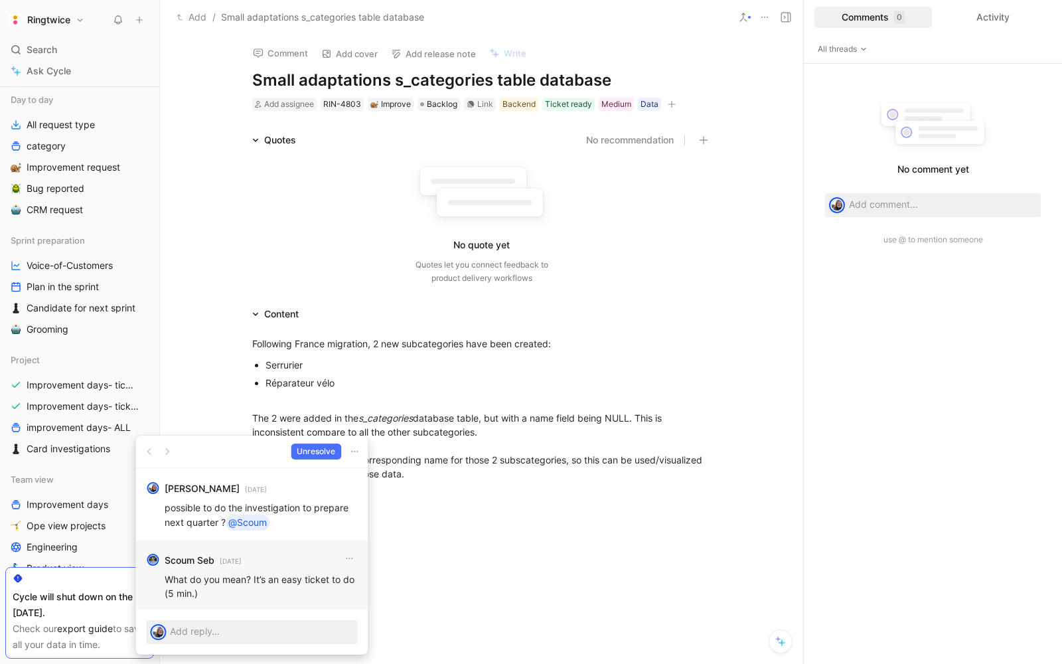
drag, startPoint x: 234, startPoint y: 593, endPoint x: 162, endPoint y: 571, distance: 75.6
click at [162, 571] on div "Scoum Seb [DATE] What do you mean? It’s an easy ticket to do (5 min.)" at bounding box center [251, 575] width 232 height 70
copy p "What do you mean? It’s an easy ticket to do (5 min.)"
click at [359, 450] on icon "button" at bounding box center [354, 451] width 11 height 11
click at [369, 480] on span "Delete thread" at bounding box center [361, 479] width 59 height 11
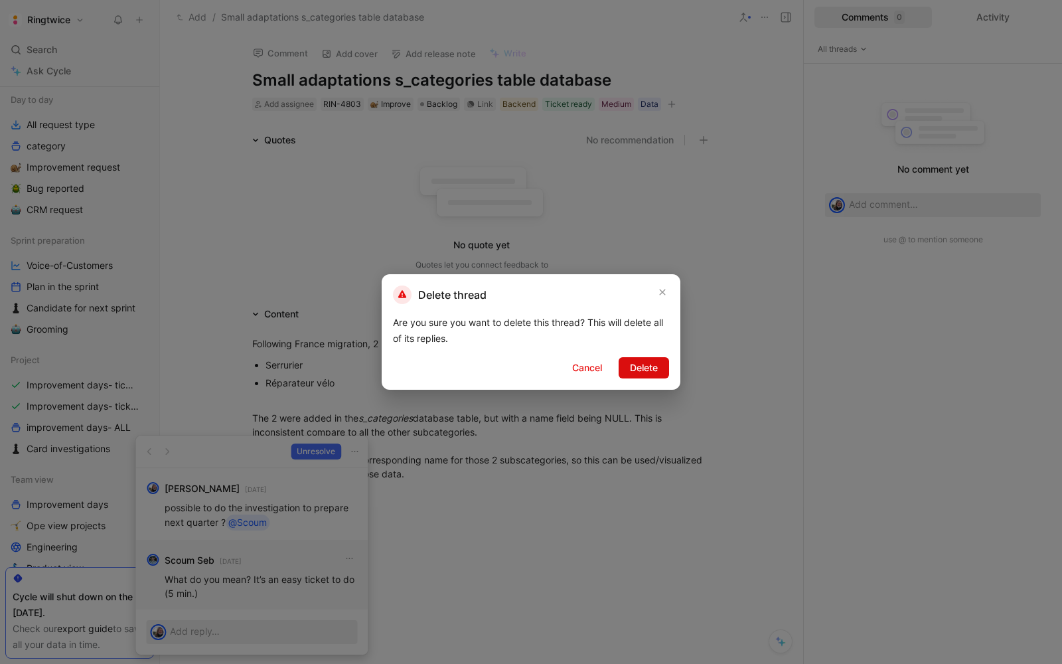
click at [655, 365] on span "Delete" at bounding box center [644, 368] width 28 height 16
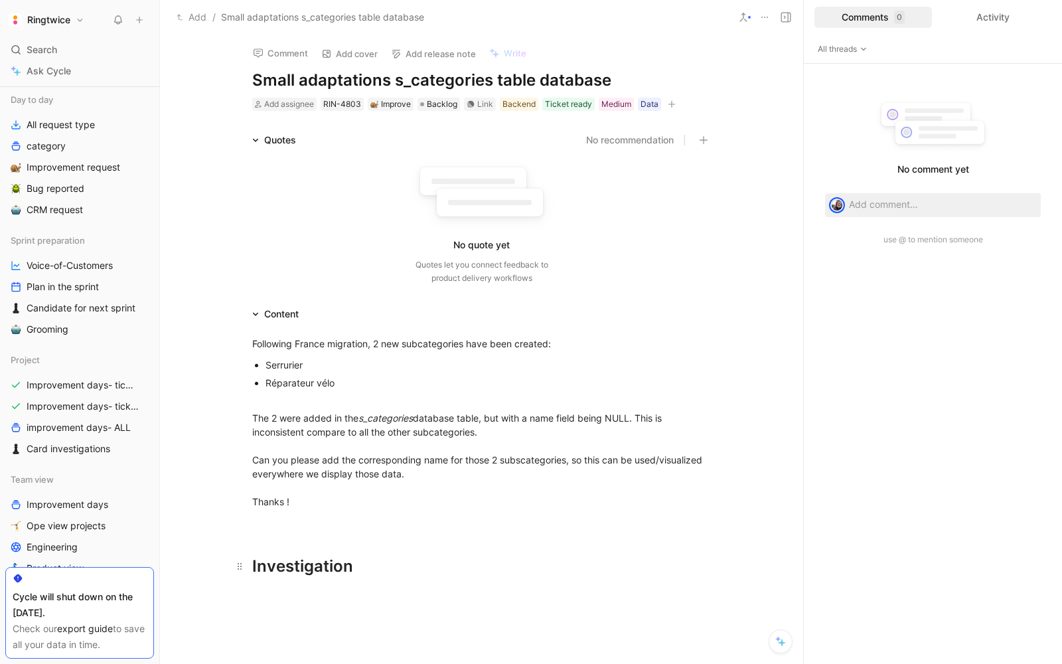
click at [311, 575] on div "Investigation" at bounding box center [481, 566] width 459 height 24
click at [386, 565] on div "Investigation" at bounding box center [481, 566] width 459 height 24
drag, startPoint x: 337, startPoint y: 596, endPoint x: 251, endPoint y: 588, distance: 86.7
click at [255, 589] on div "What do you mean? It’s an easy ticket to do (5 min.)" at bounding box center [481, 596] width 459 height 14
click at [552, 103] on div "Ticket ready" at bounding box center [568, 104] width 47 height 13
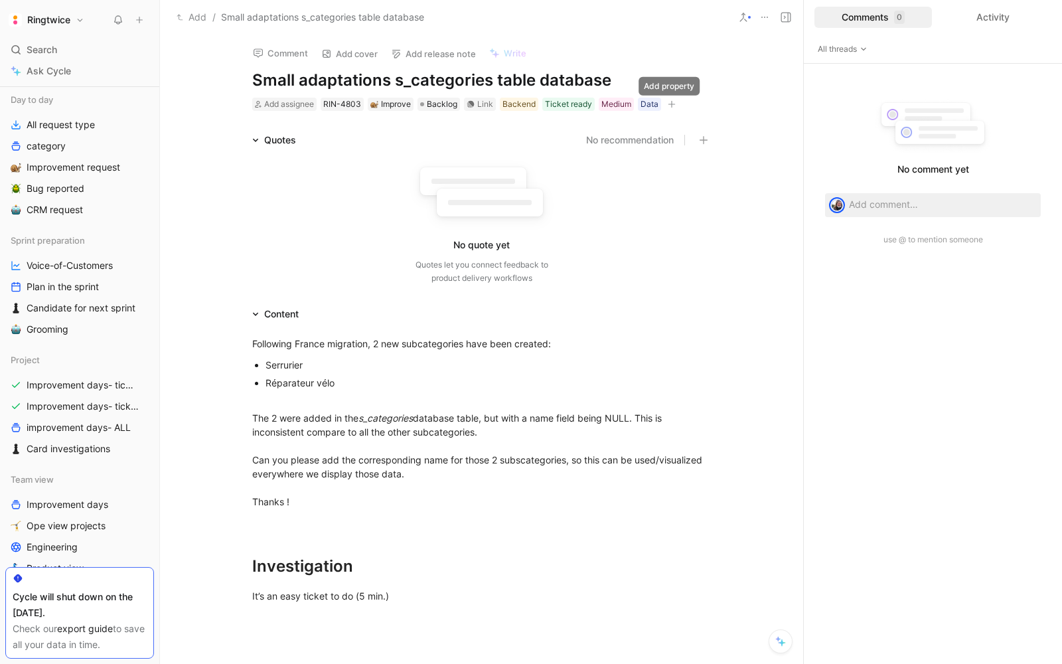
click at [673, 102] on icon "button" at bounding box center [672, 104] width 8 height 8
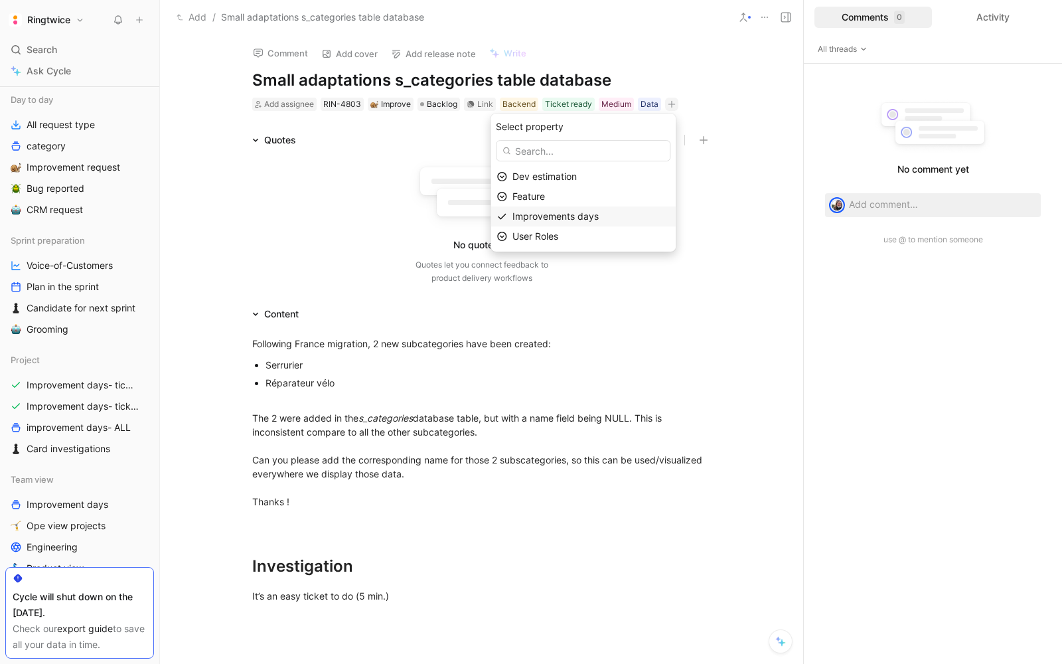
click at [559, 214] on span "Improvements days" at bounding box center [556, 215] width 86 height 11
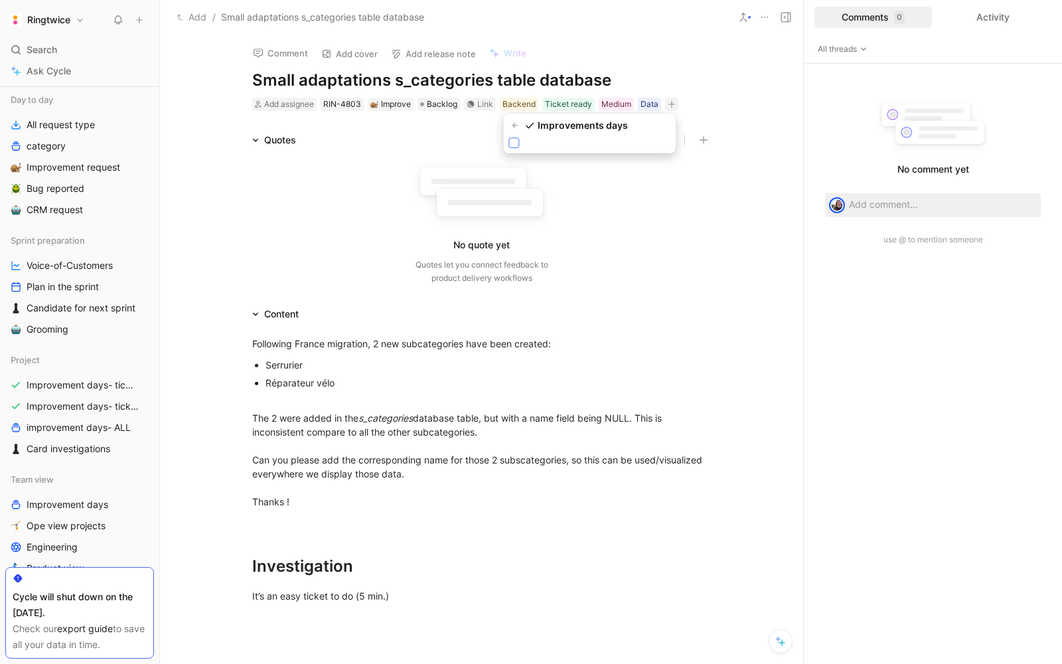
click at [510, 143] on icon at bounding box center [514, 143] width 8 height 8
click at [509, 137] on input "checkbox" at bounding box center [509, 137] width 0 height 0
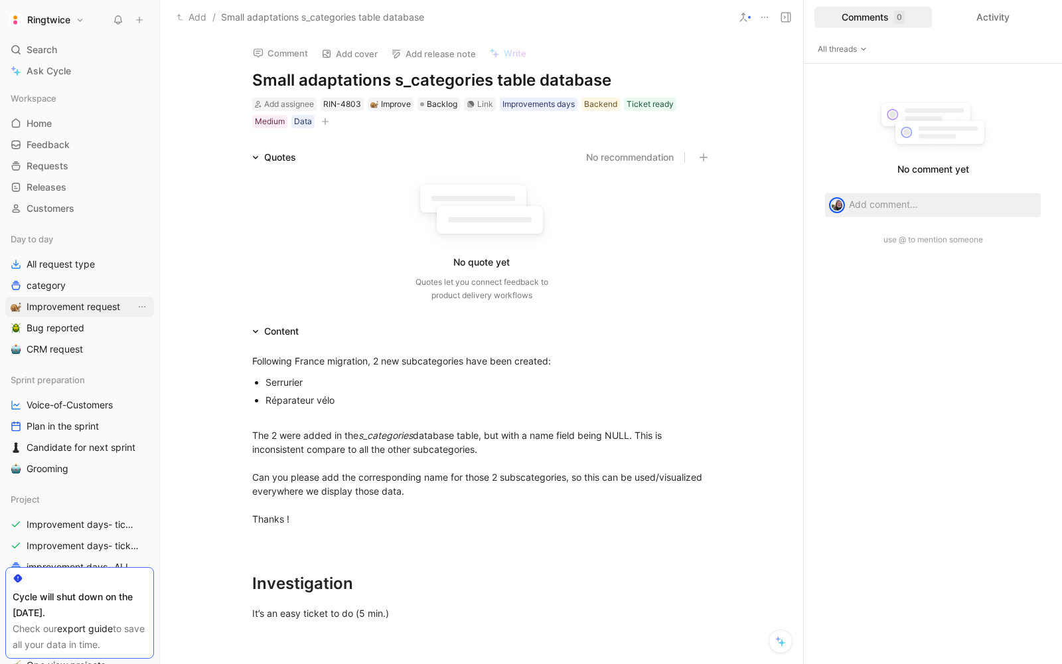
click at [58, 310] on span "Improvement request" at bounding box center [74, 306] width 94 height 13
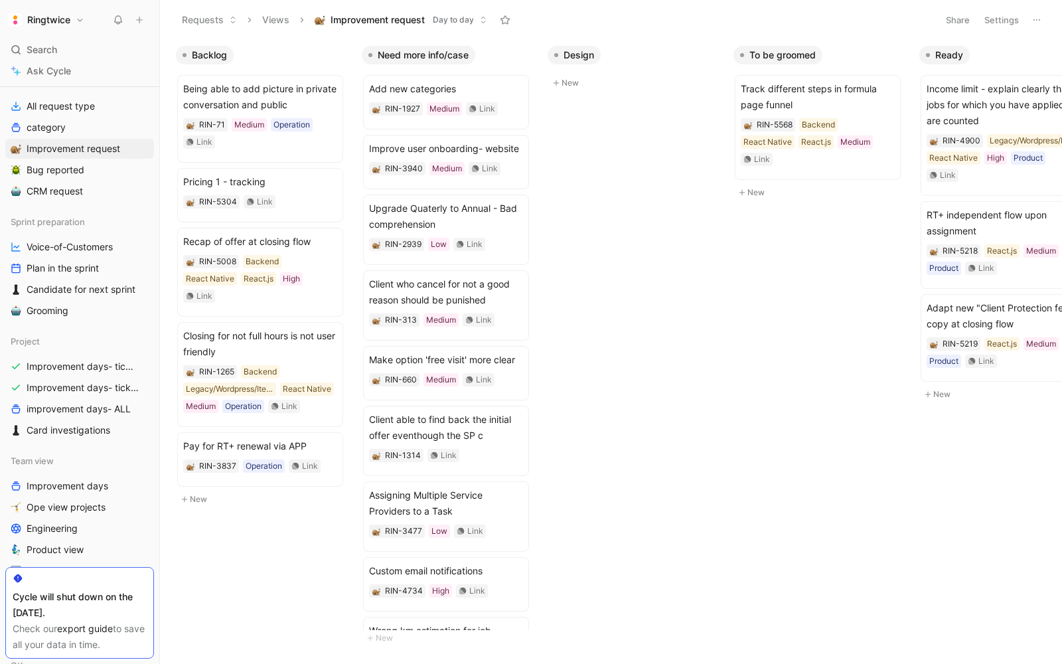
scroll to position [203, 0]
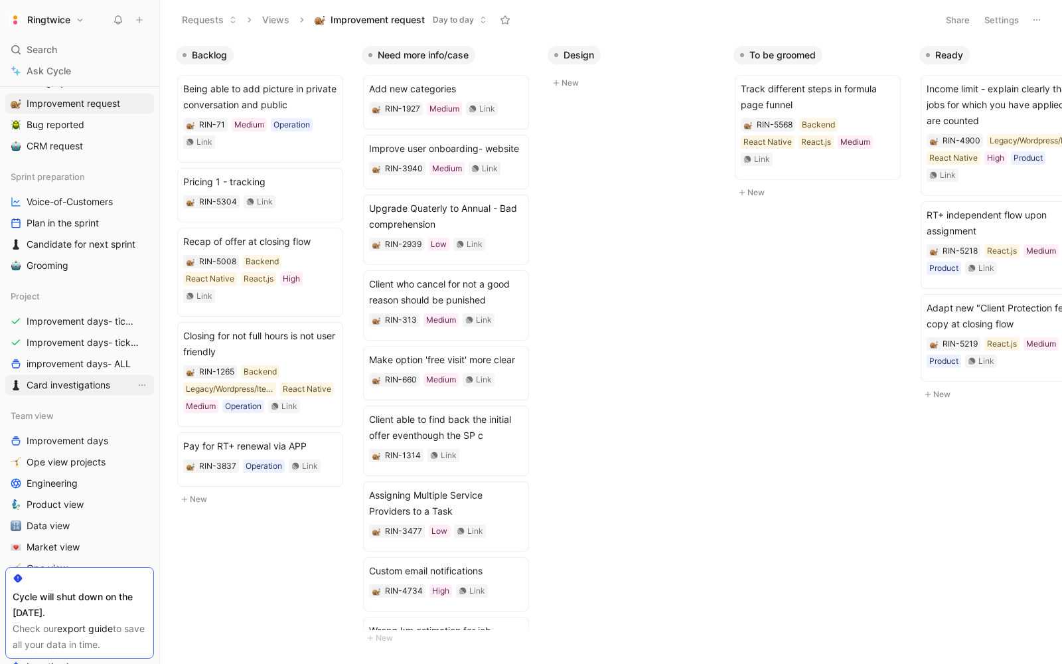
click at [44, 388] on span "Card investigations" at bounding box center [69, 384] width 84 height 13
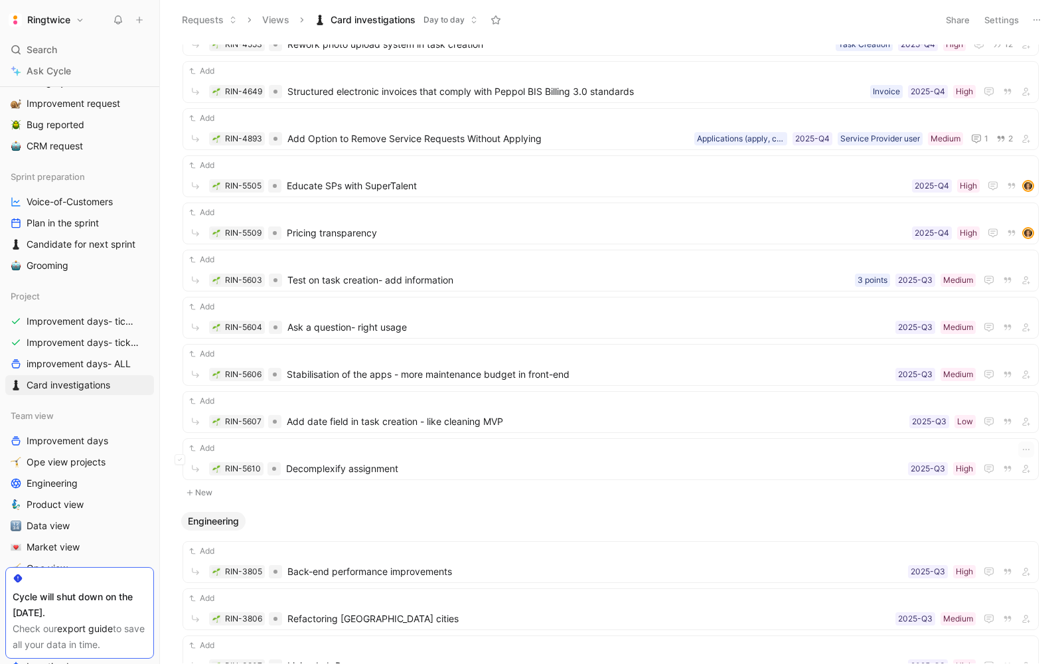
scroll to position [716, 0]
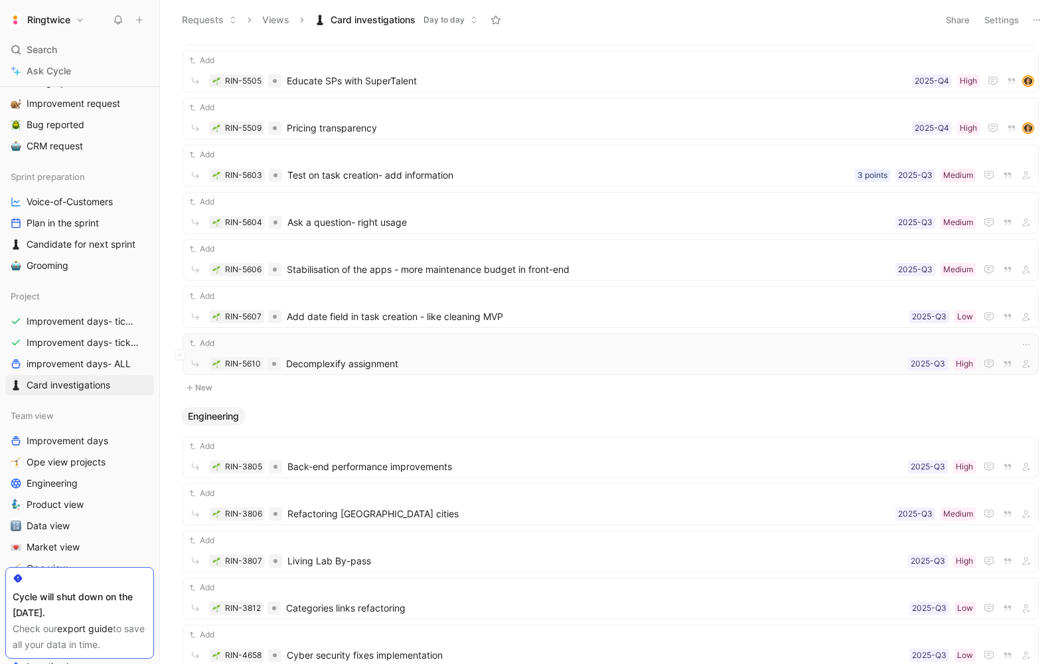
click at [345, 356] on span "Decomplexify assignment" at bounding box center [594, 364] width 617 height 16
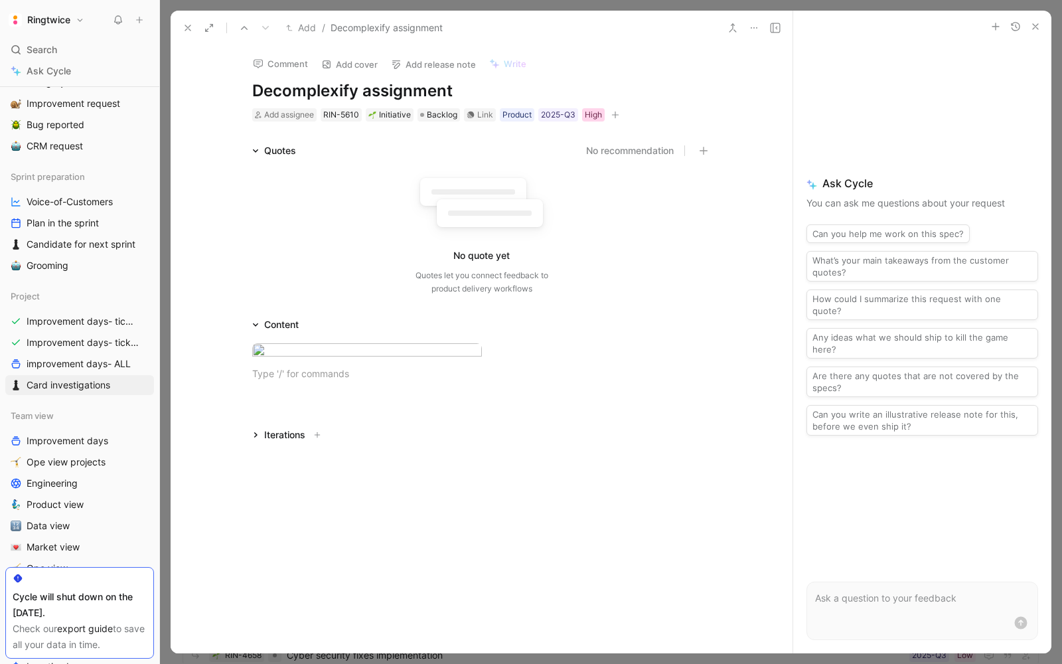
click at [586, 114] on div "High" at bounding box center [593, 114] width 17 height 13
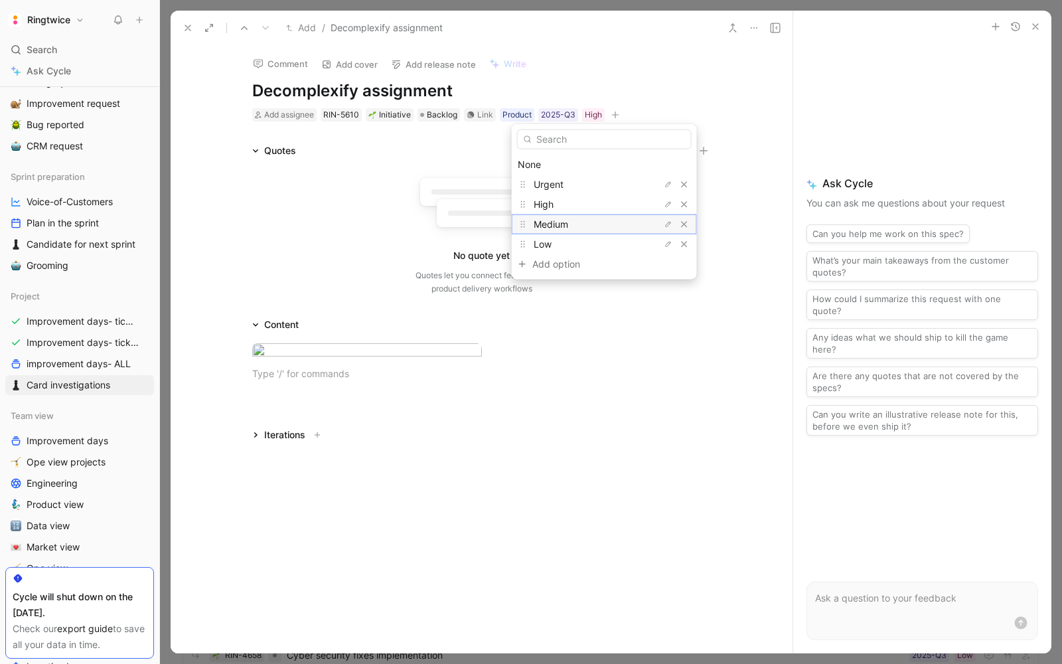
click at [560, 223] on span "Medium" at bounding box center [551, 223] width 35 height 11
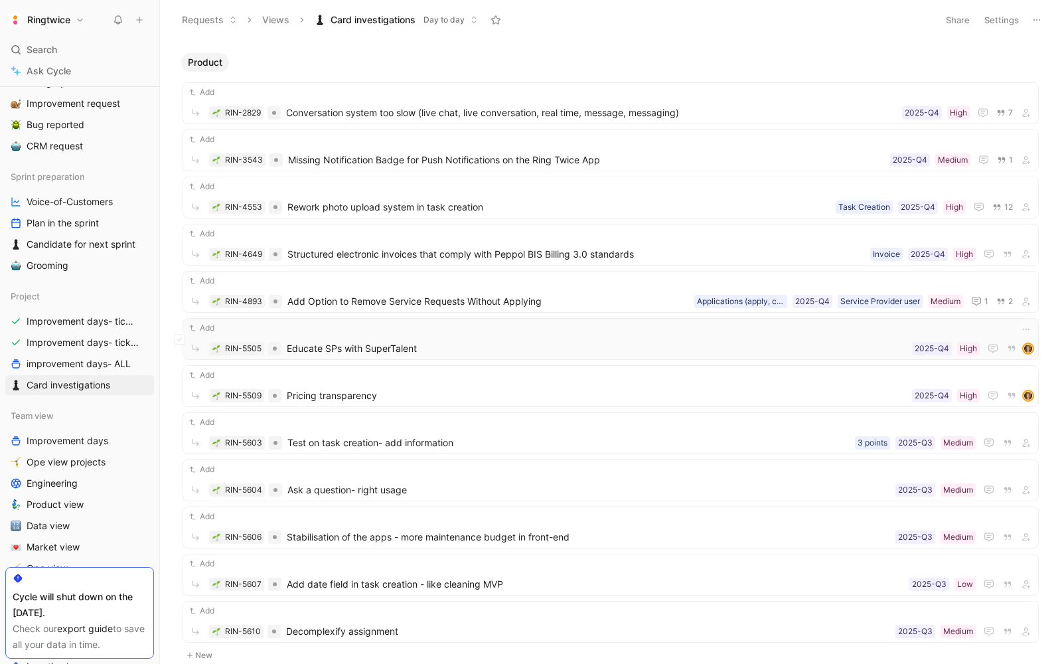
scroll to position [449, 0]
click at [967, 250] on div "High" at bounding box center [964, 255] width 17 height 13
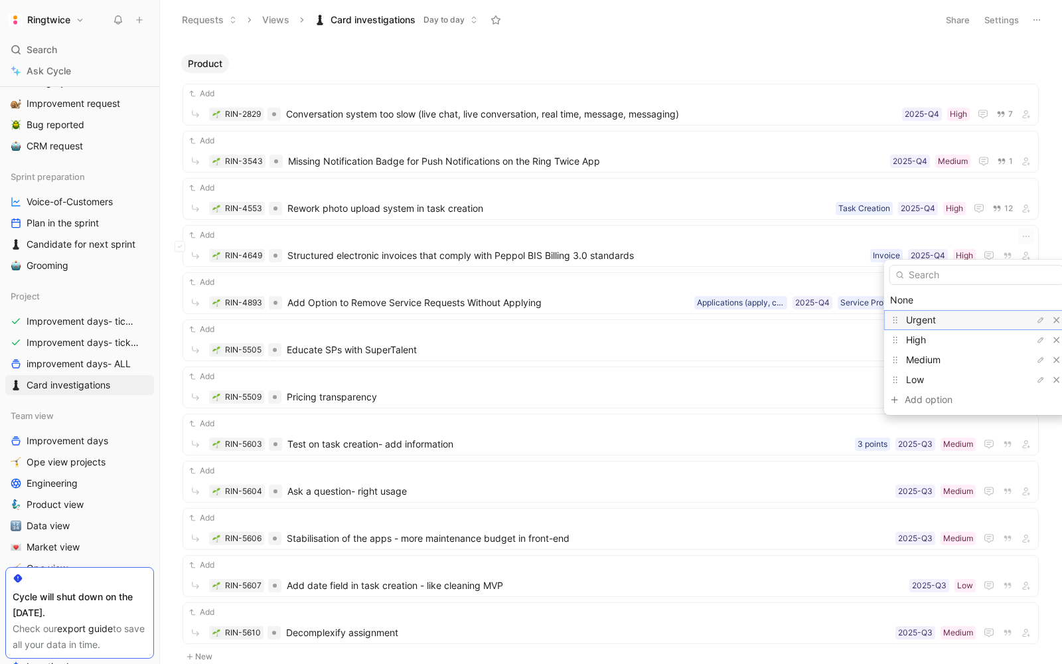
click at [952, 316] on div "Urgent" at bounding box center [956, 320] width 100 height 16
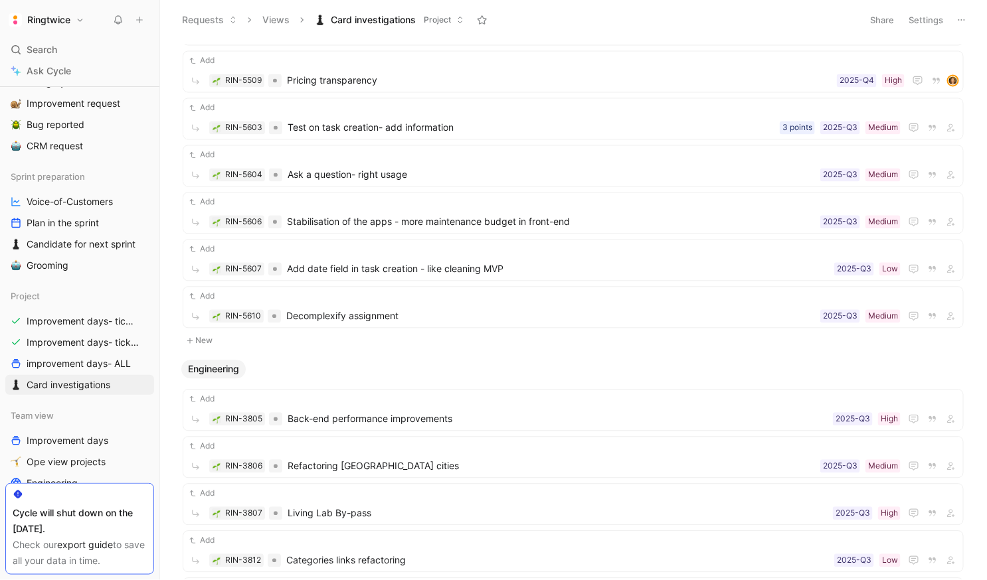
scroll to position [1008, 0]
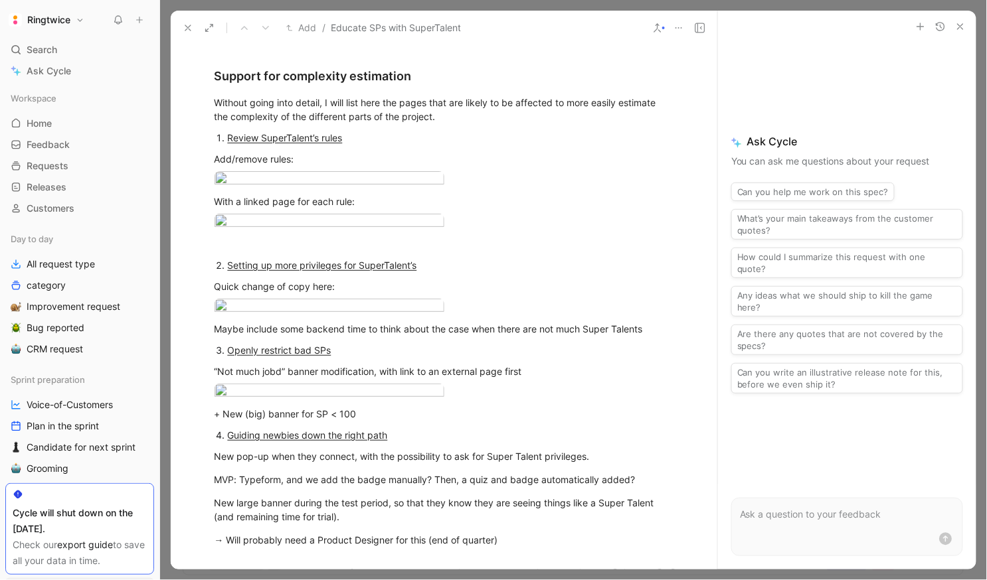
scroll to position [1038, 0]
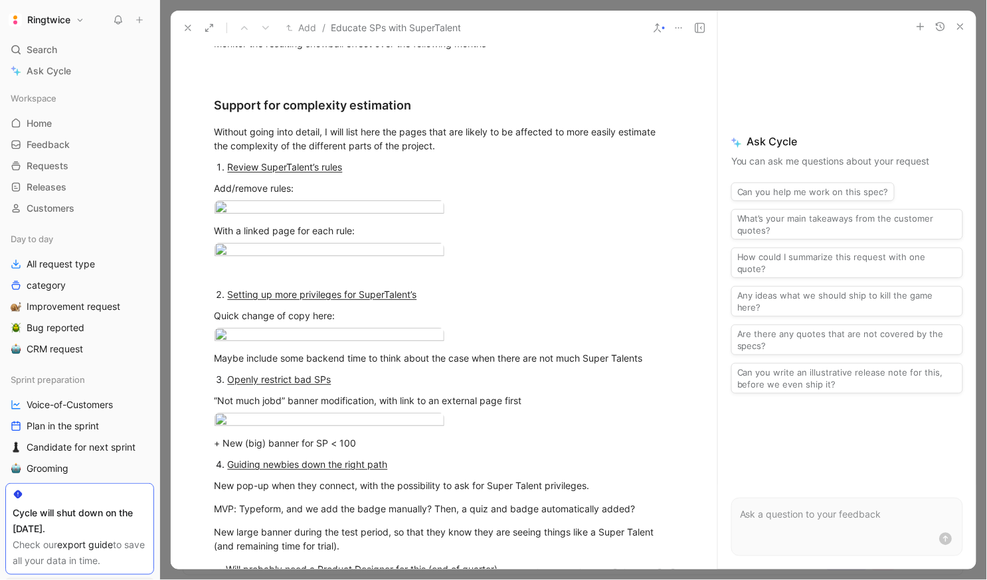
drag, startPoint x: 366, startPoint y: 155, endPoint x: 384, endPoint y: 165, distance: 20.2
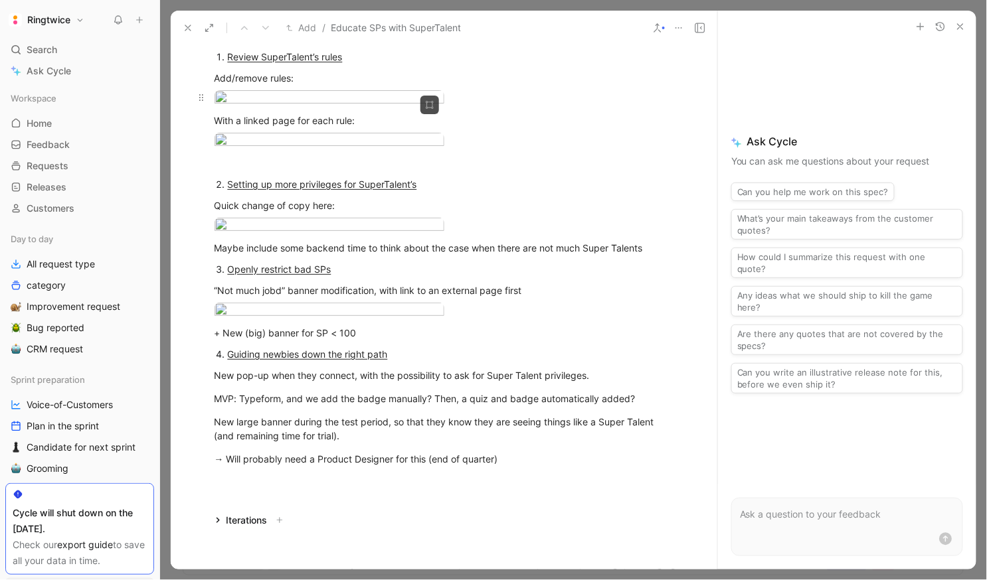
scroll to position [1093, 0]
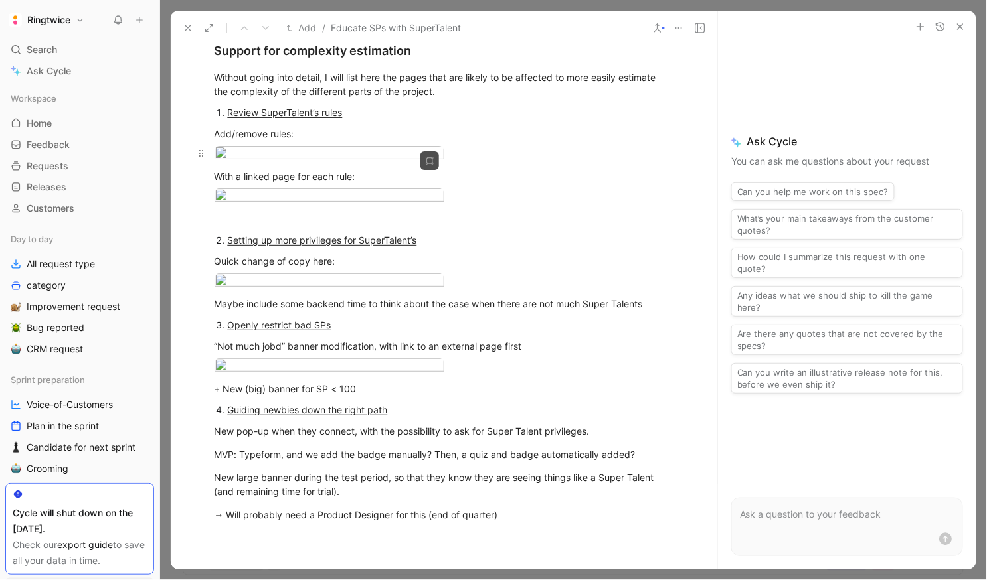
click at [355, 164] on div at bounding box center [329, 155] width 230 height 18
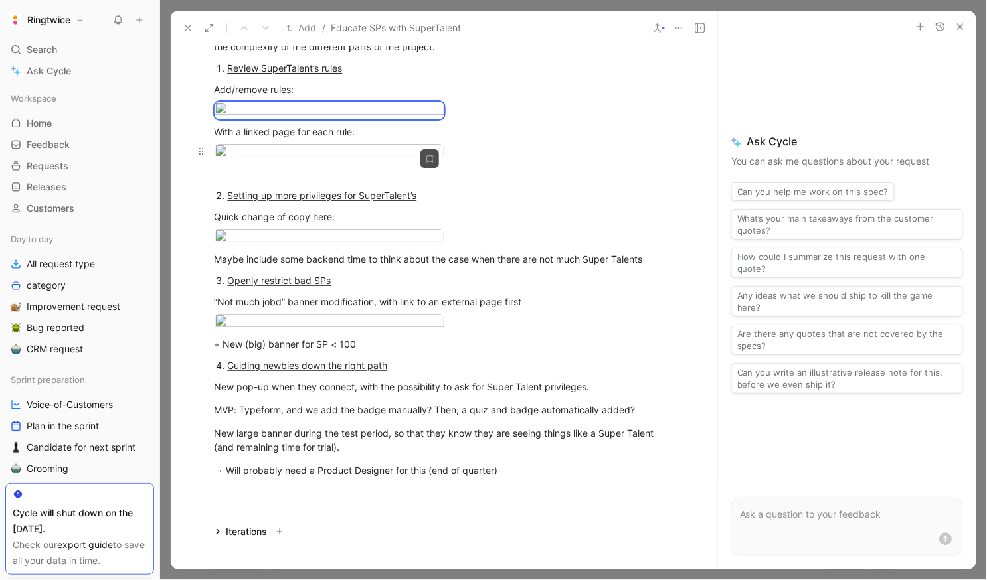
scroll to position [1150, 0]
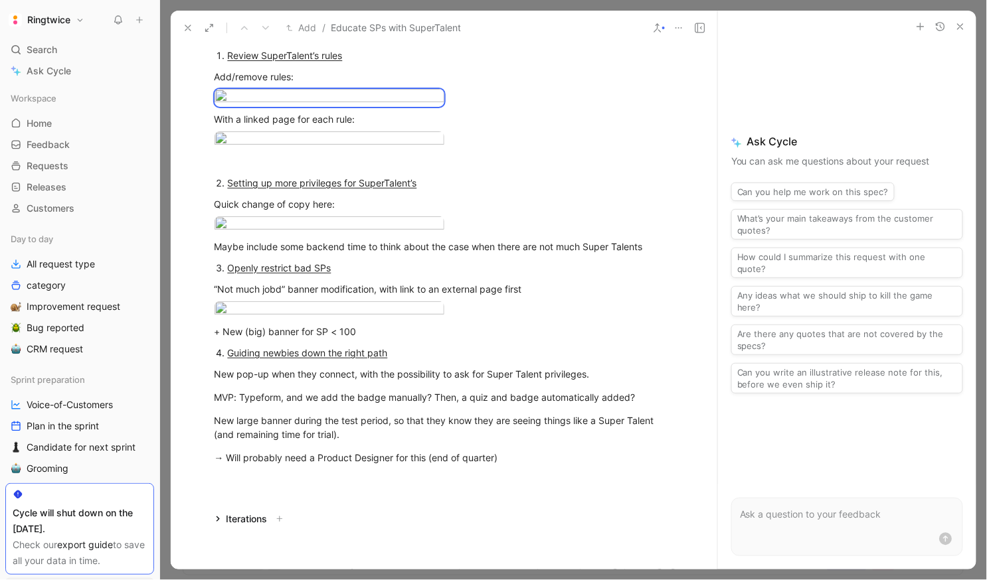
click at [439, 190] on div "Setting up more privileges for SuperTalent’s" at bounding box center [451, 183] width 446 height 14
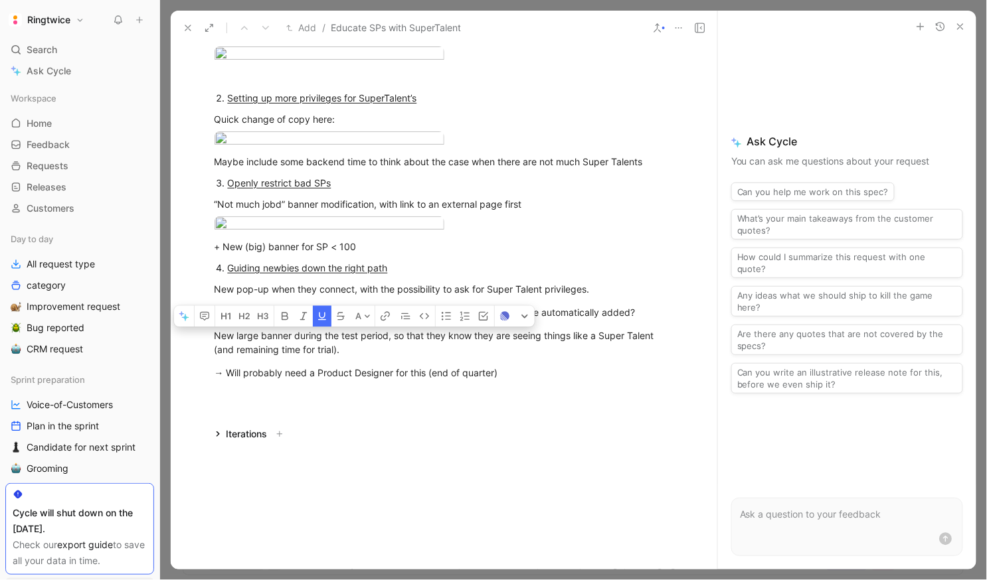
scroll to position [1628, 0]
click at [183, 23] on icon at bounding box center [188, 28] width 11 height 11
